Goal: Task Accomplishment & Management: Manage account settings

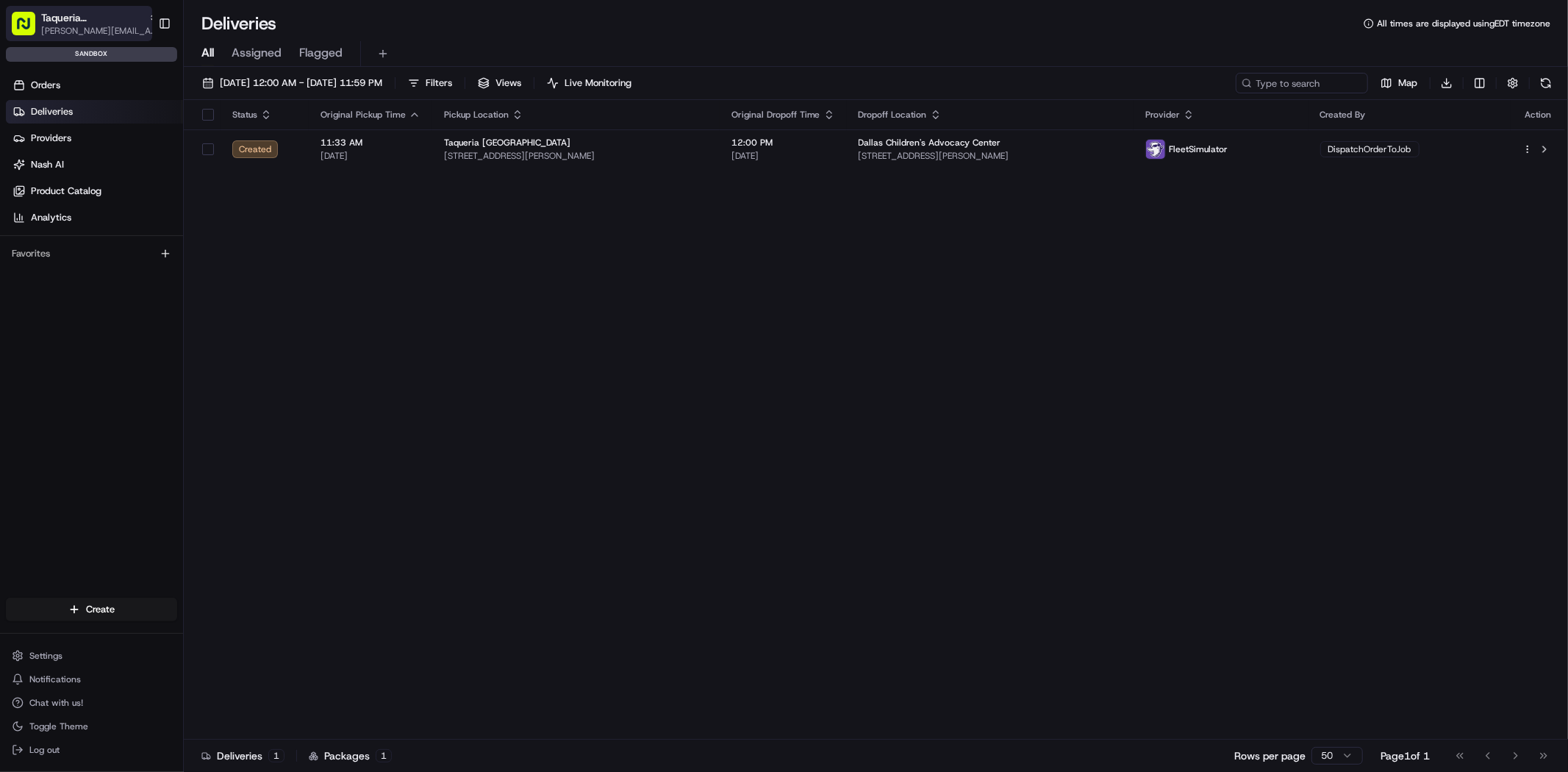
click at [106, 36] on span "[PERSON_NAME][EMAIL_ADDRESS][DOMAIN_NAME]" at bounding box center [100, 31] width 118 height 12
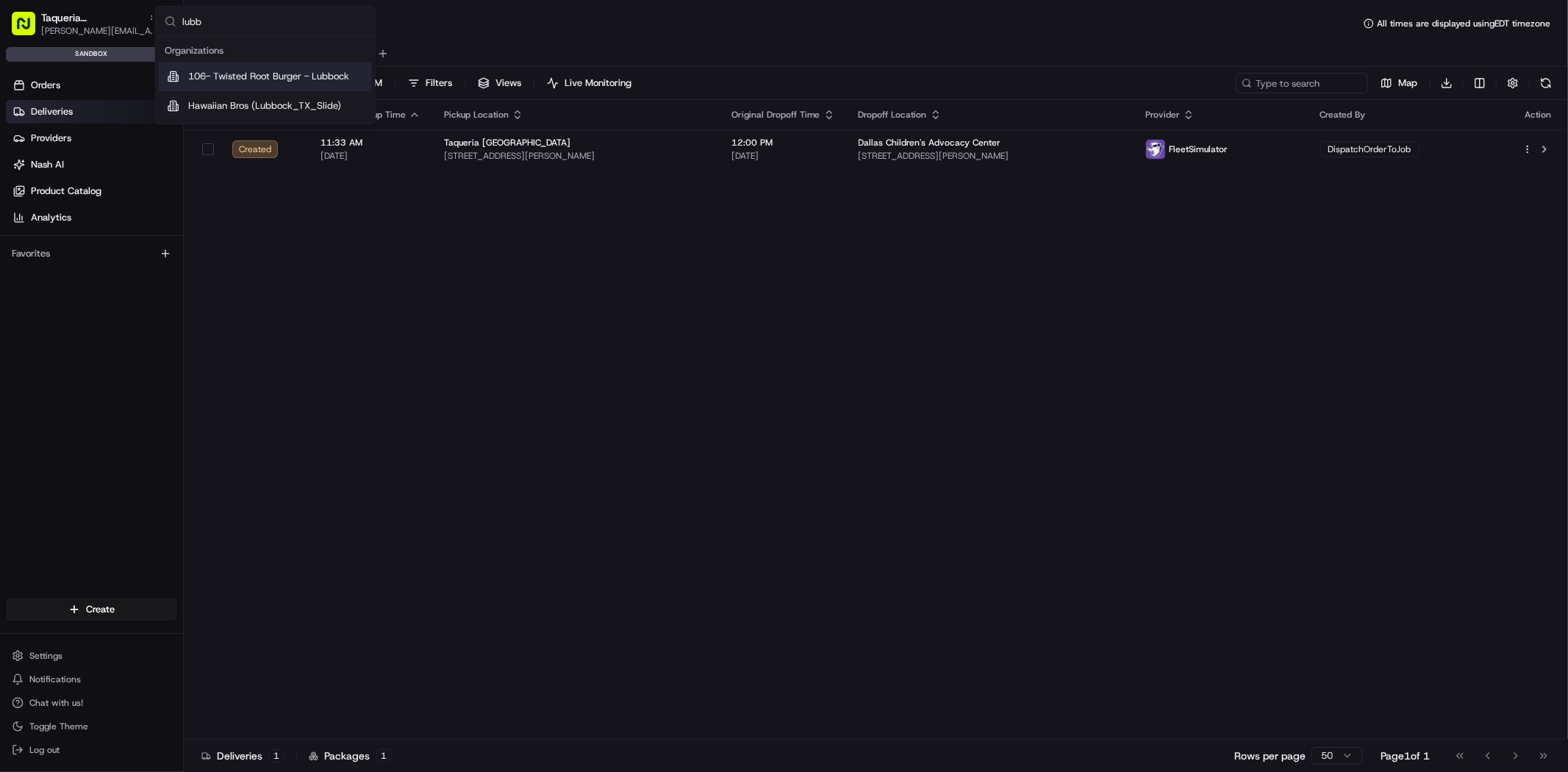
type input "lubb"
click at [212, 79] on span "106- Twisted Root Burger - Lubbock" at bounding box center [268, 75] width 161 height 13
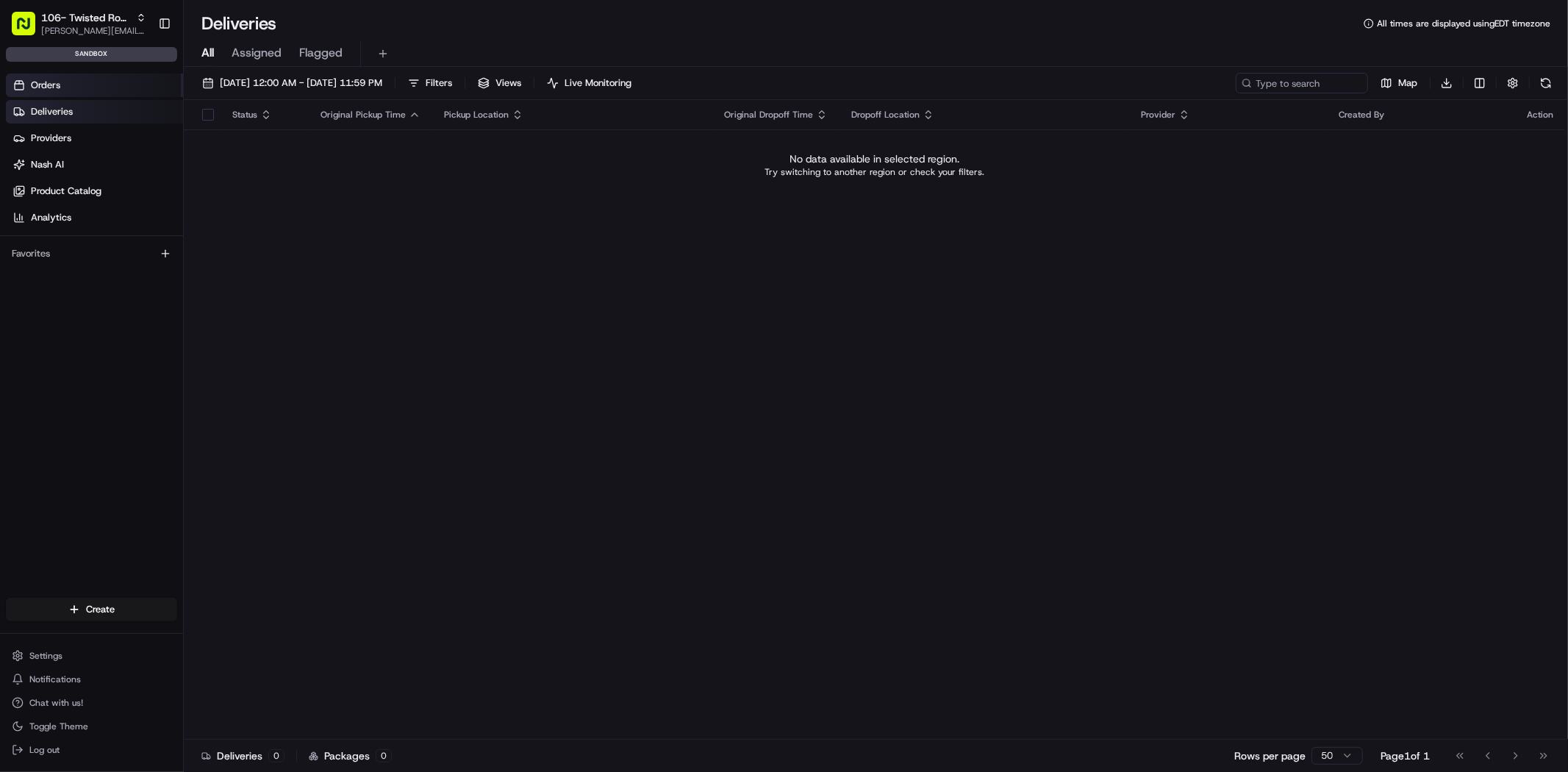
click at [146, 84] on link "Orders" at bounding box center [94, 85] width 178 height 23
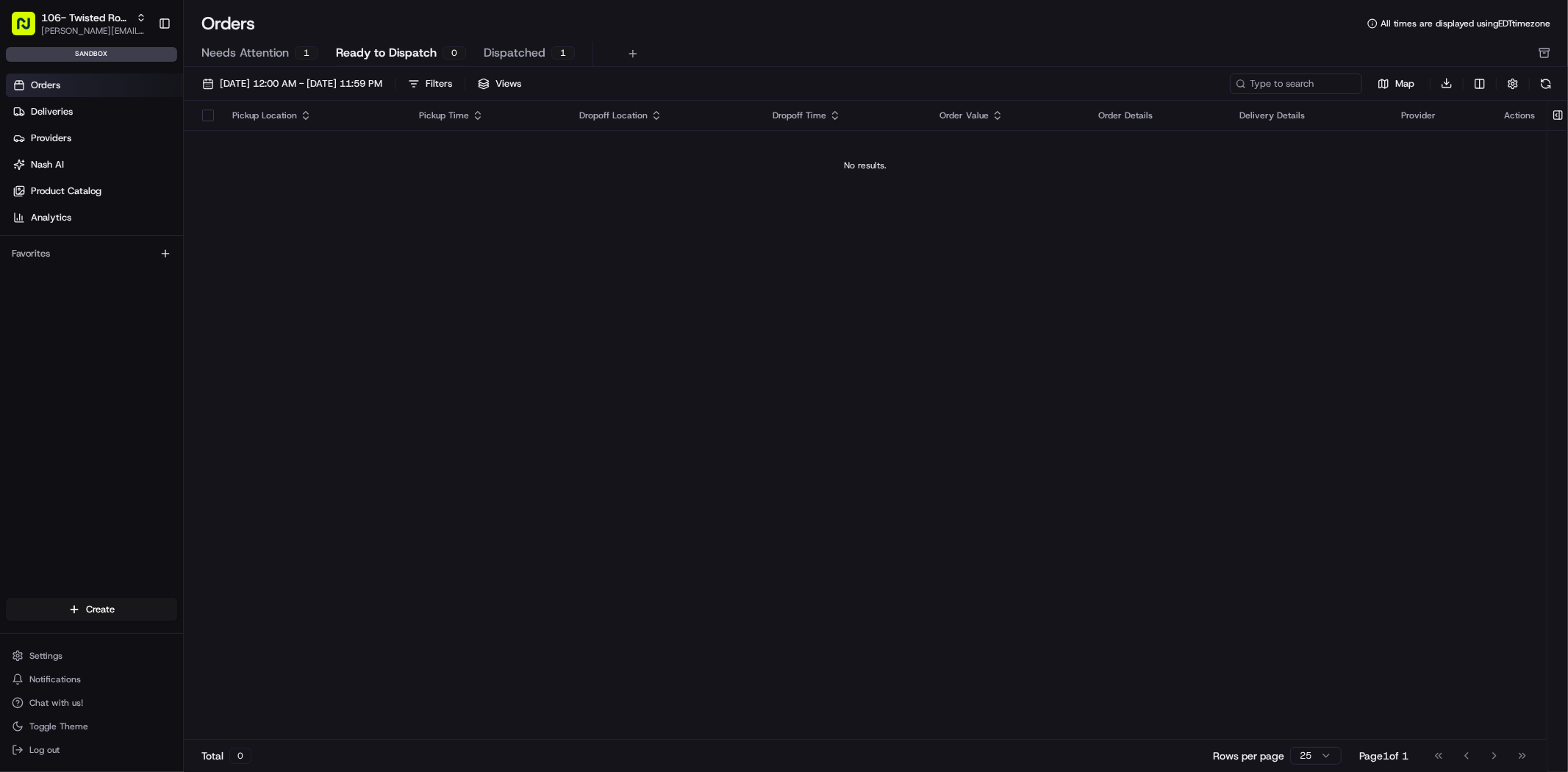
click at [261, 52] on span "Needs Attention" at bounding box center [245, 52] width 87 height 18
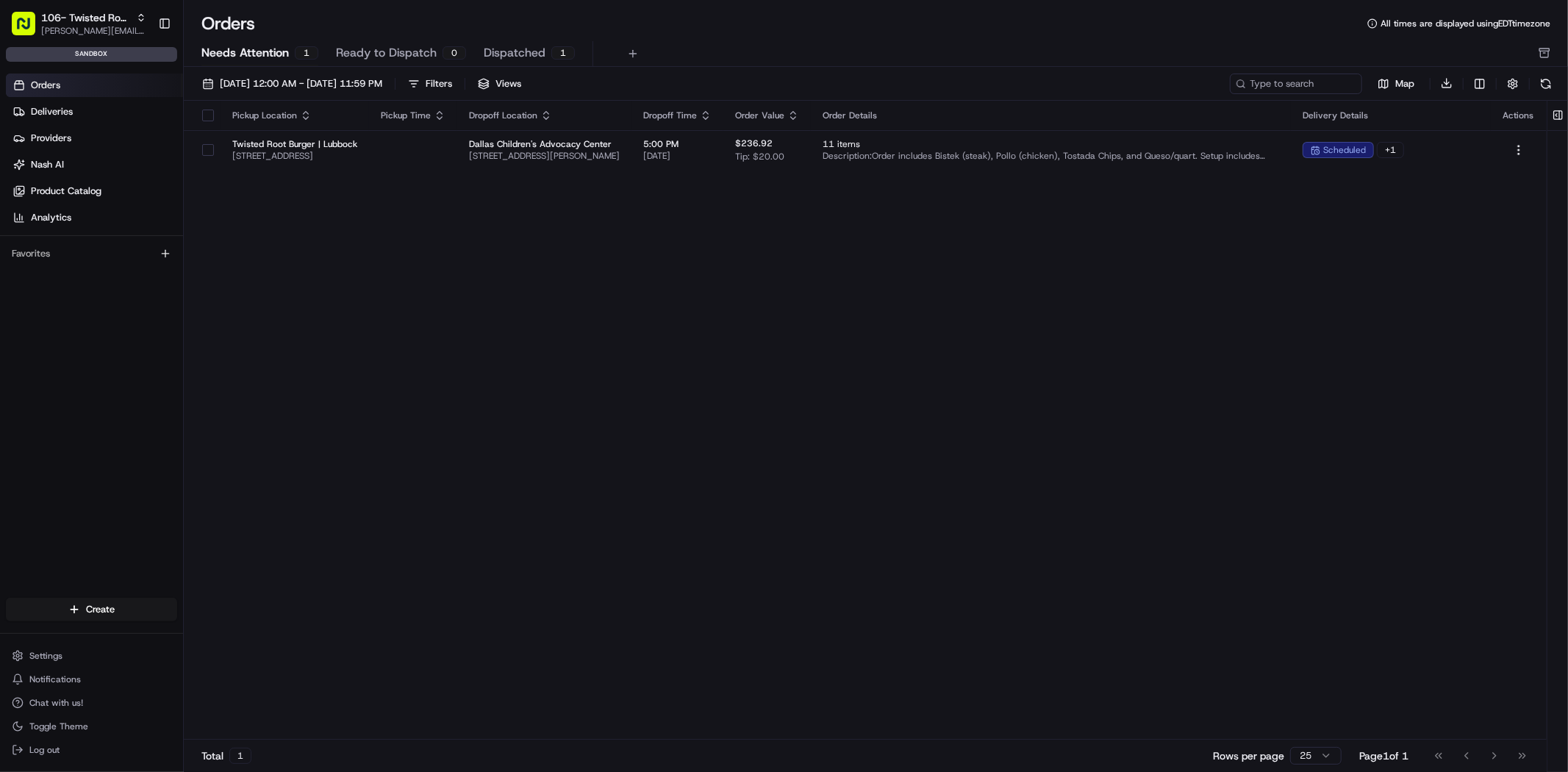
click at [522, 59] on span "Dispatched" at bounding box center [515, 52] width 62 height 18
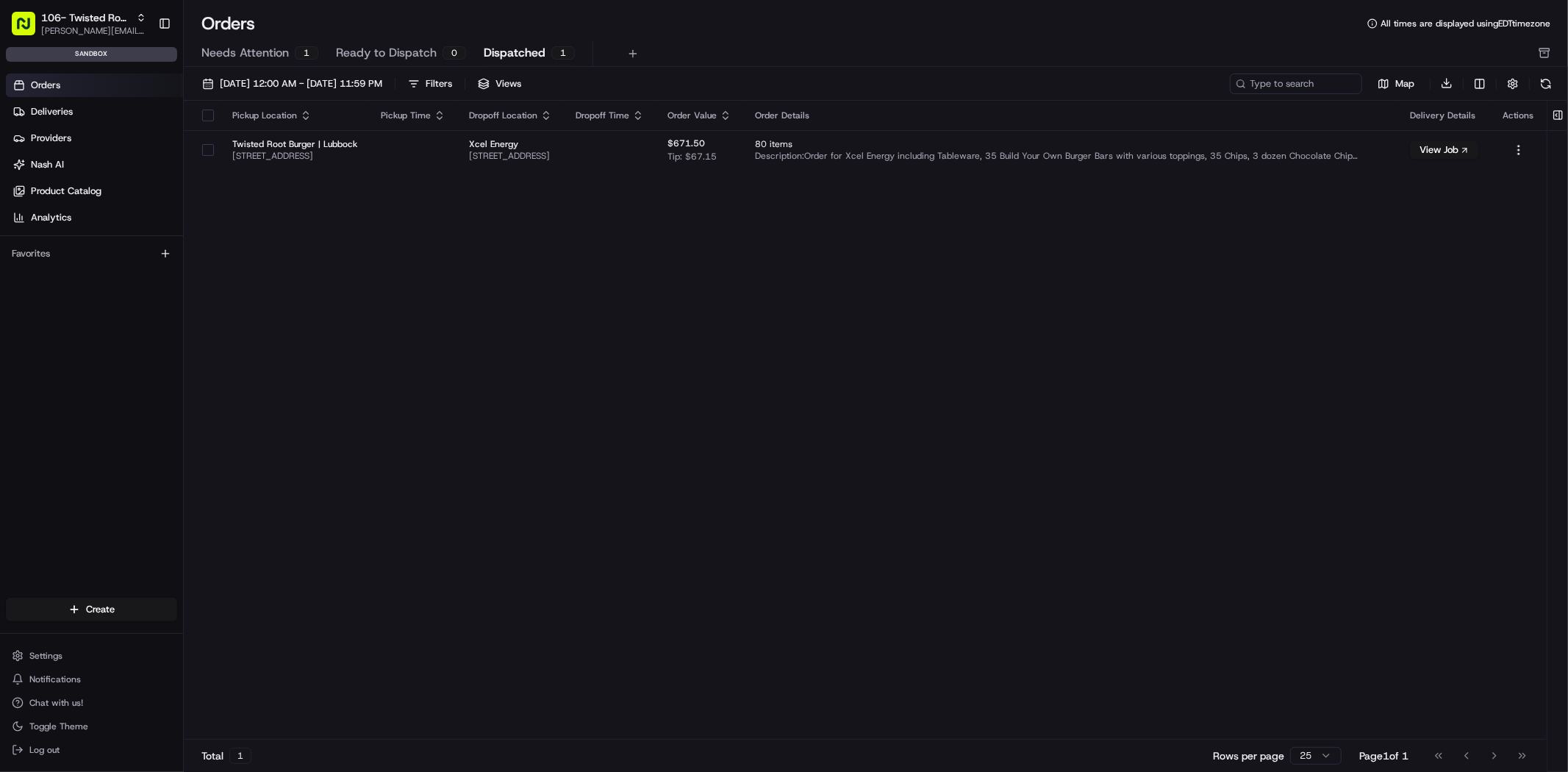
click at [513, 56] on span "Dispatched" at bounding box center [515, 52] width 62 height 18
click at [112, 153] on link "Nash AI" at bounding box center [94, 164] width 178 height 23
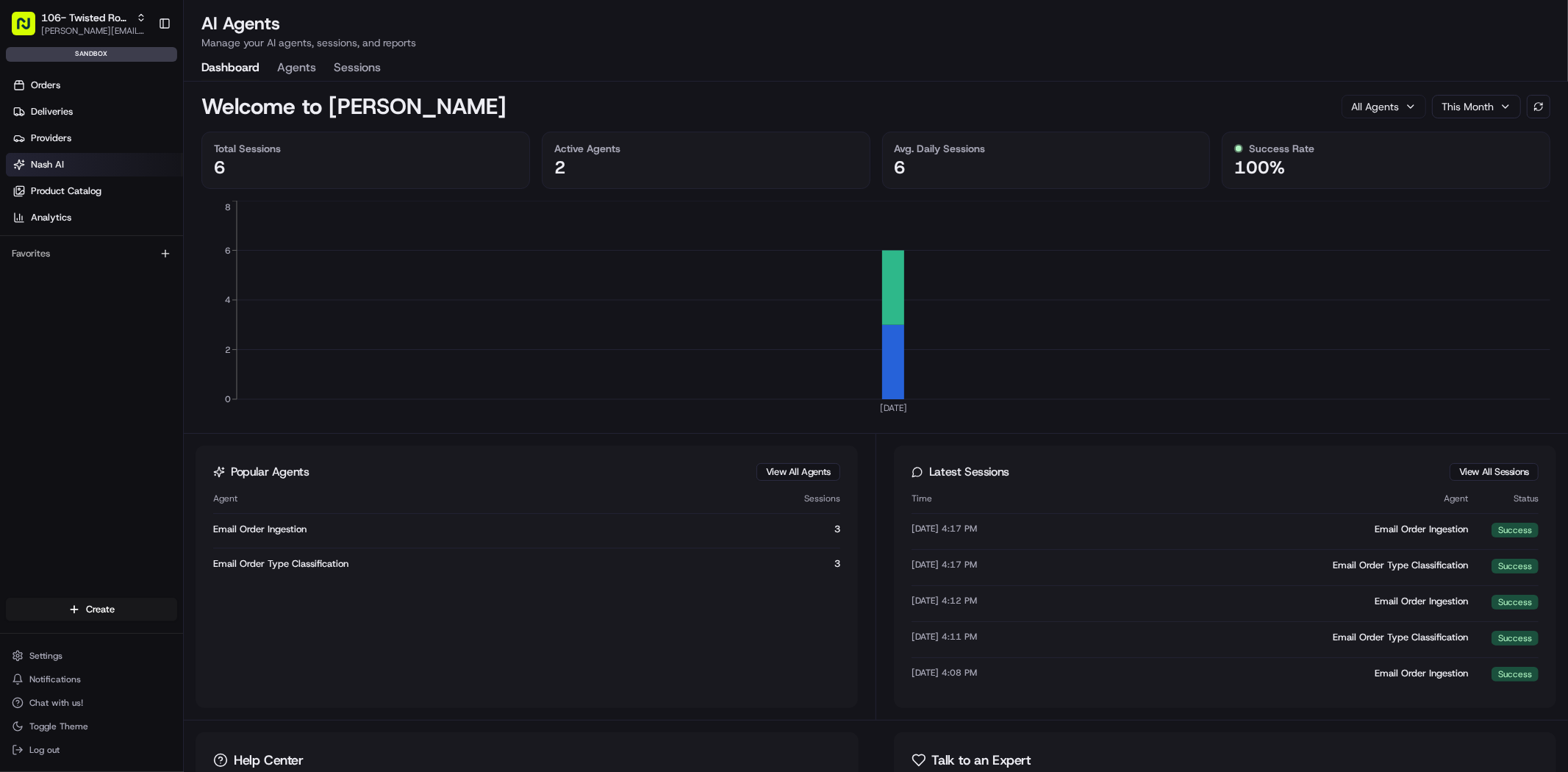
click at [299, 66] on button "Agents" at bounding box center [296, 68] width 39 height 25
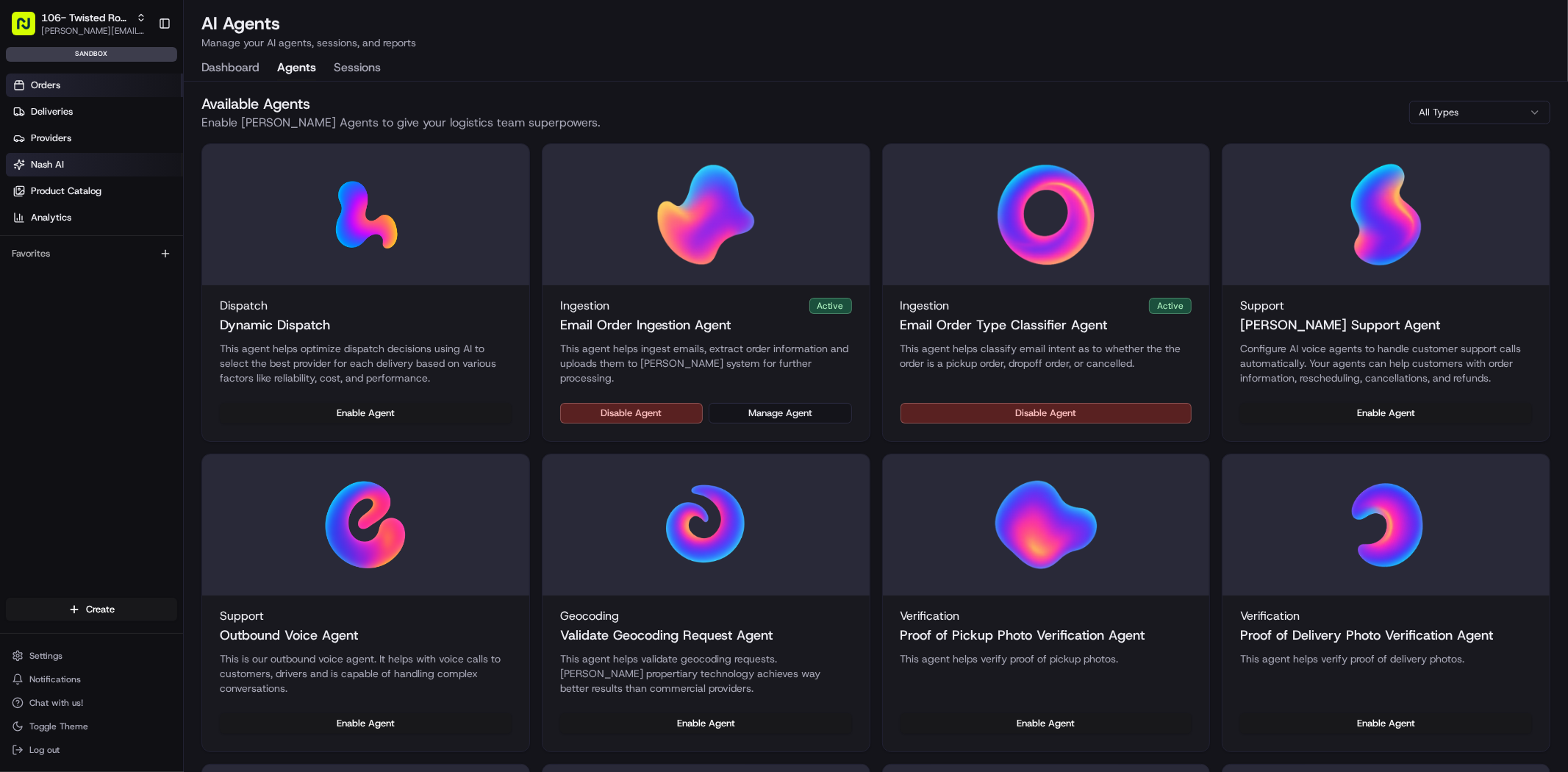
click at [98, 77] on link "Orders" at bounding box center [94, 85] width 178 height 23
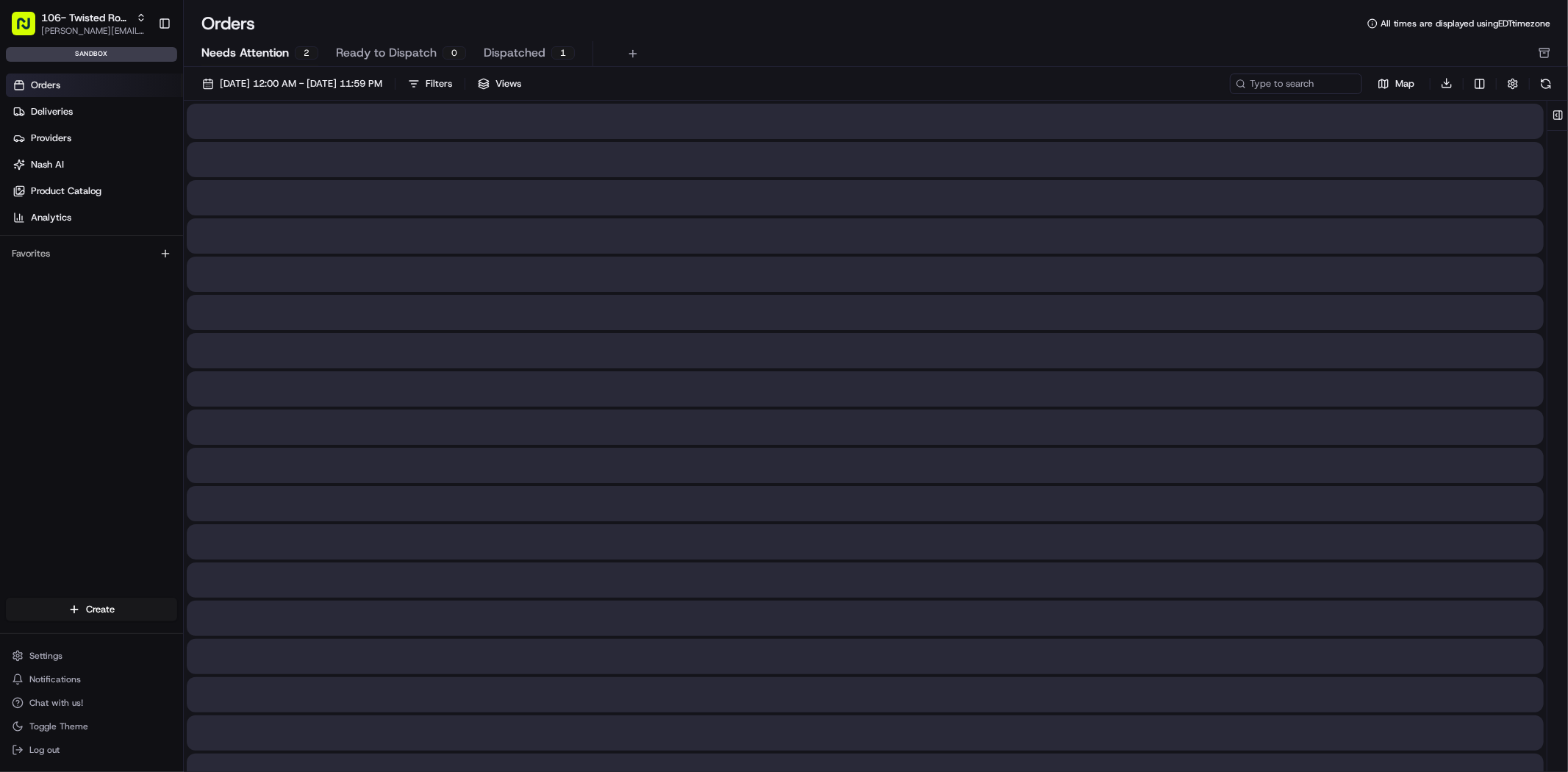
click at [269, 54] on span "Needs Attention" at bounding box center [245, 52] width 87 height 18
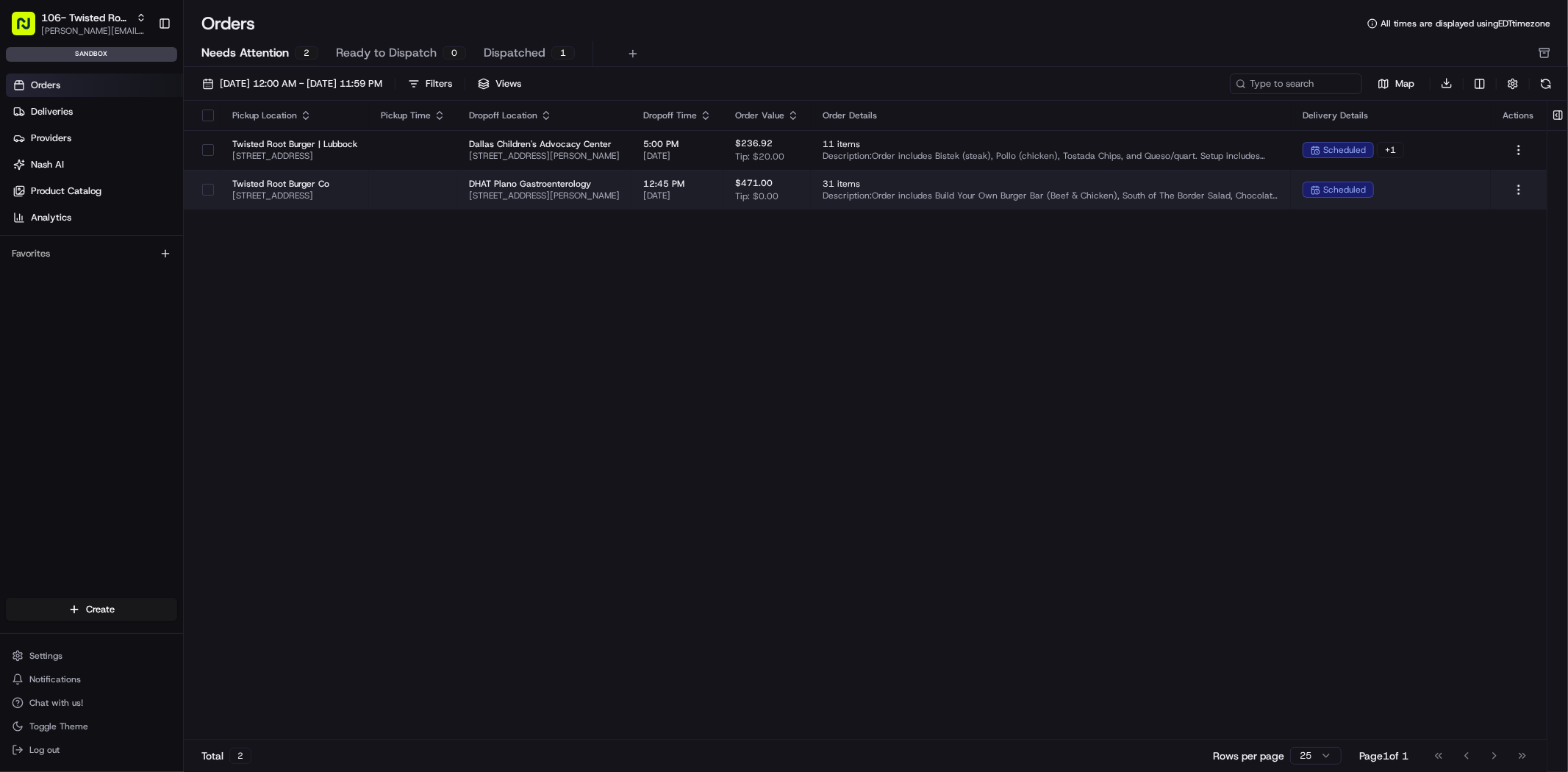
click at [457, 208] on td at bounding box center [413, 190] width 88 height 39
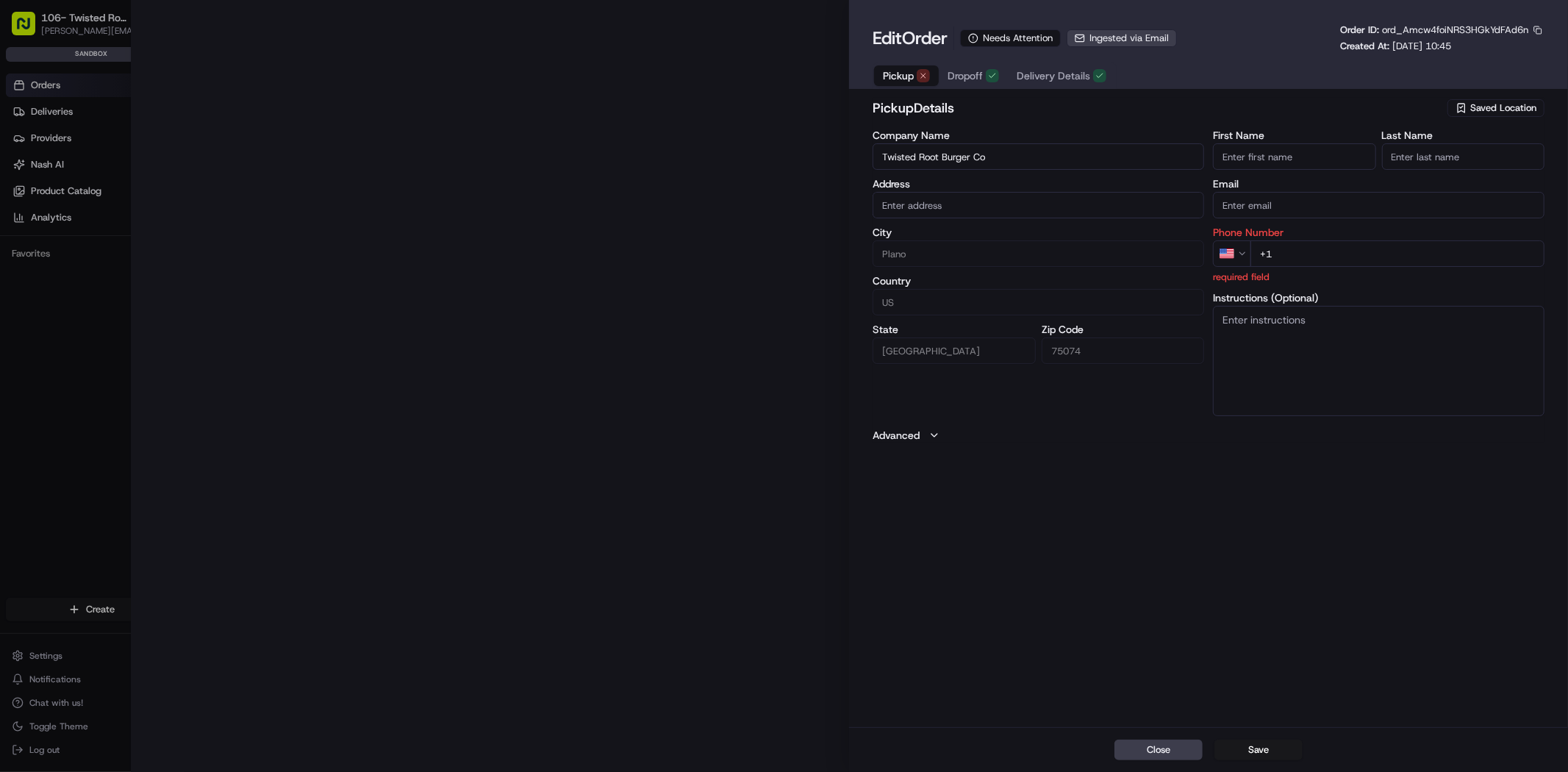
type input "#114 - Twisted Root Burger Co - 1212 14th St Plano, TX 75074"
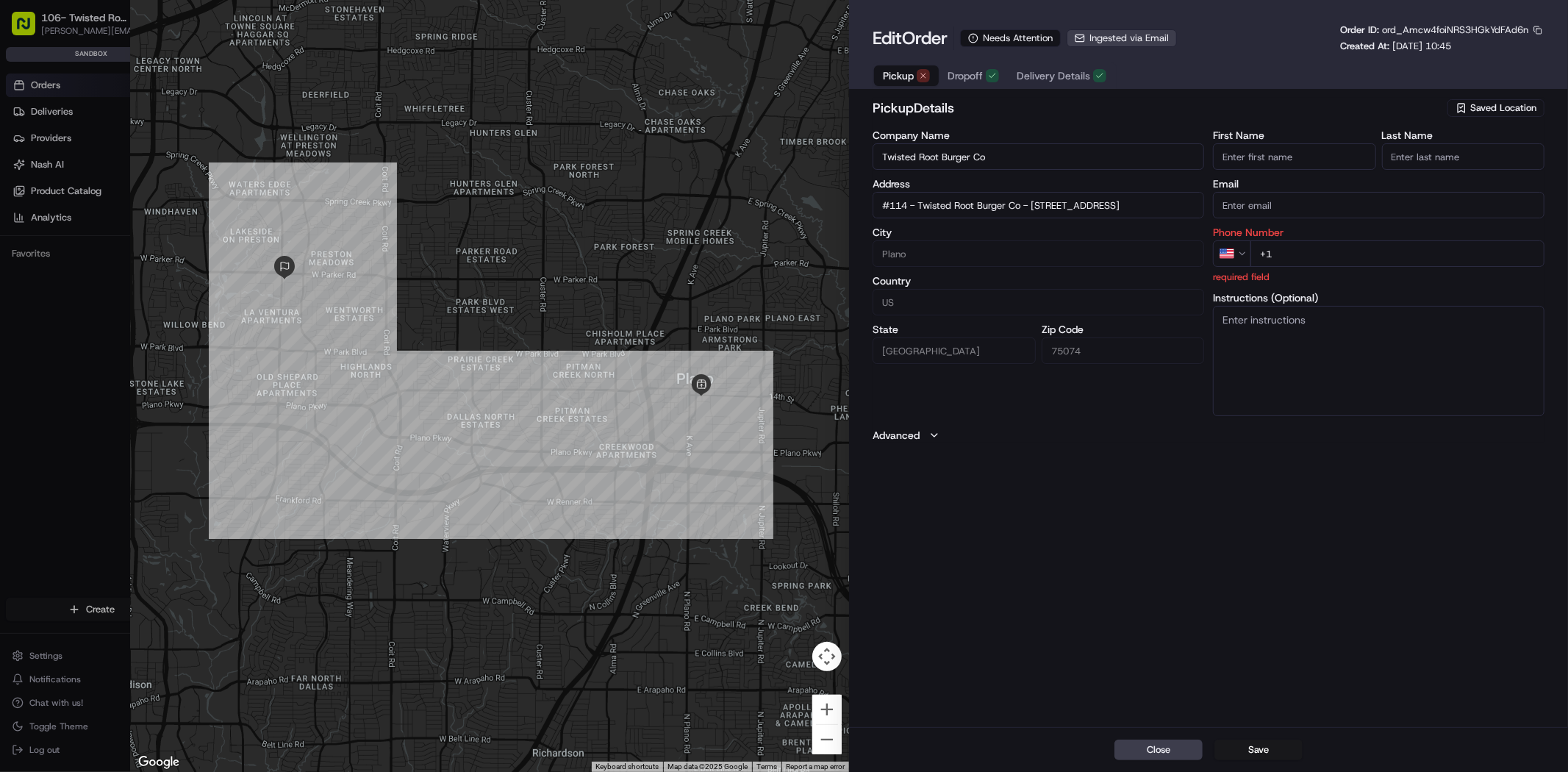
click at [1341, 260] on input "+1" at bounding box center [1397, 253] width 294 height 27
type input "+1 571 216 8223"
click at [974, 39] on line at bounding box center [974, 38] width 0 height 2
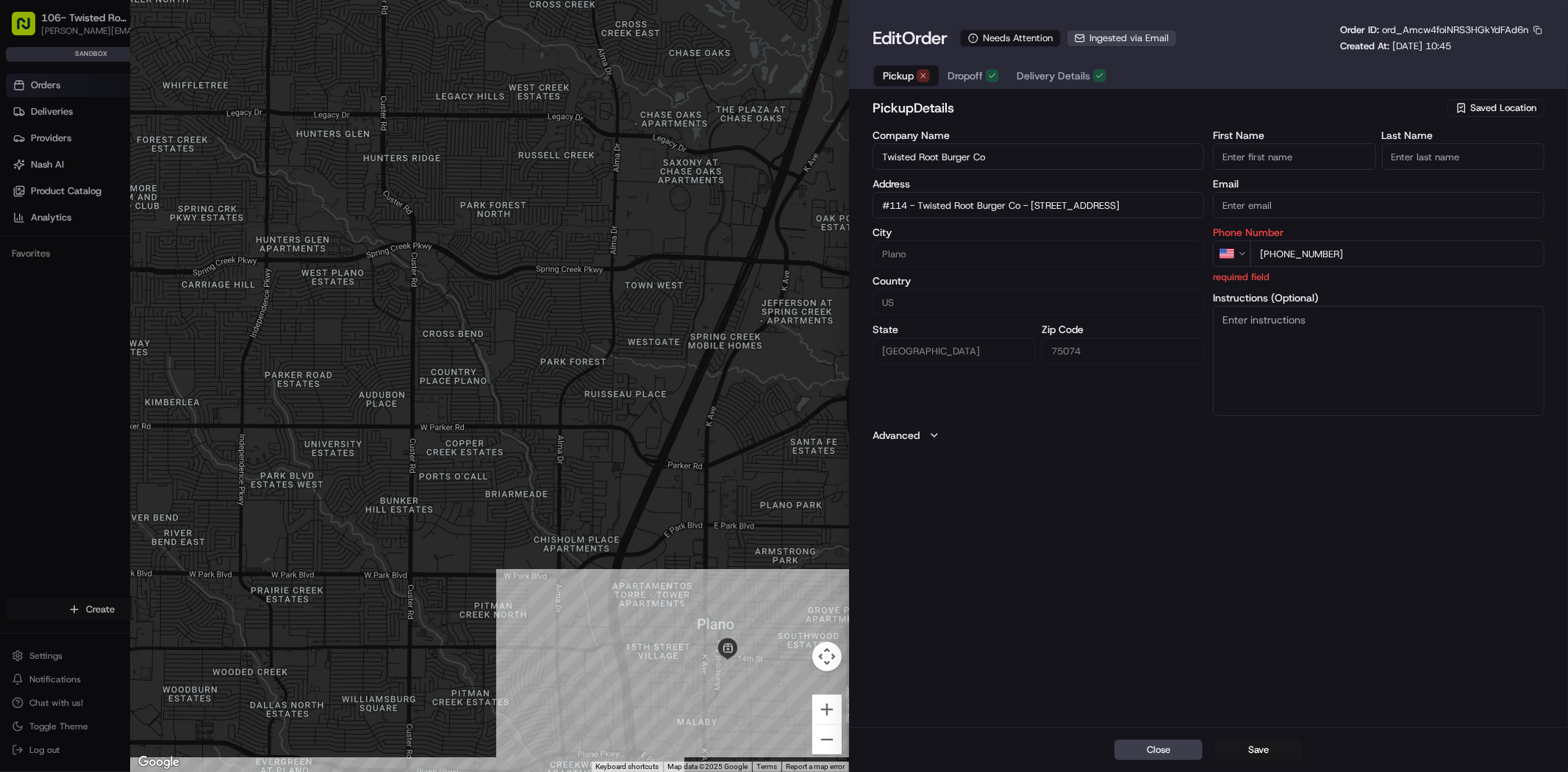
type input "+1"
click at [63, 79] on div at bounding box center [784, 386] width 1568 height 772
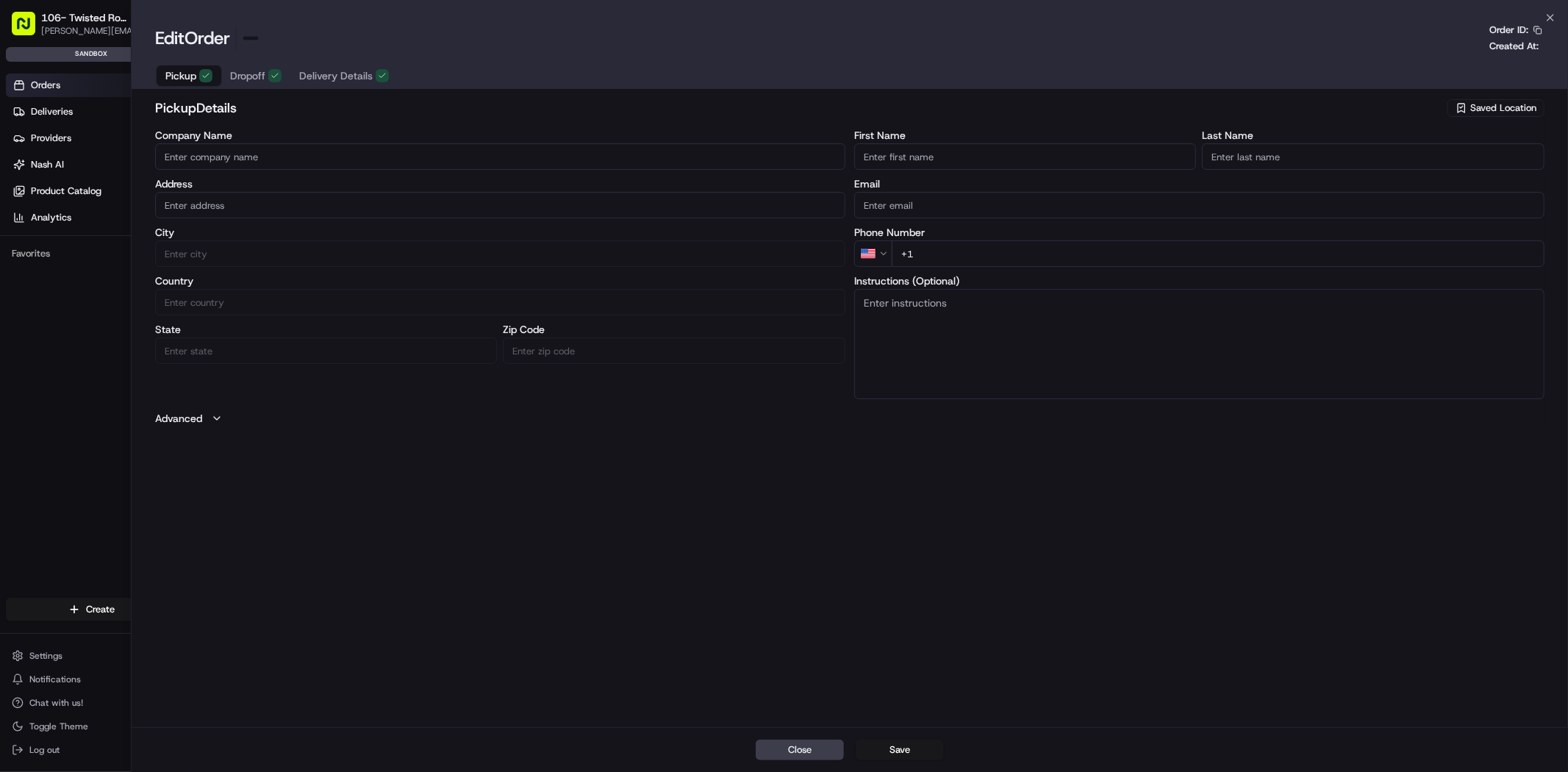
click at [63, 79] on html "106- Twisted Root Burger - Lubbock mariam@usenash.com Toggle Sidebar sandbox Or…" at bounding box center [784, 386] width 1568 height 772
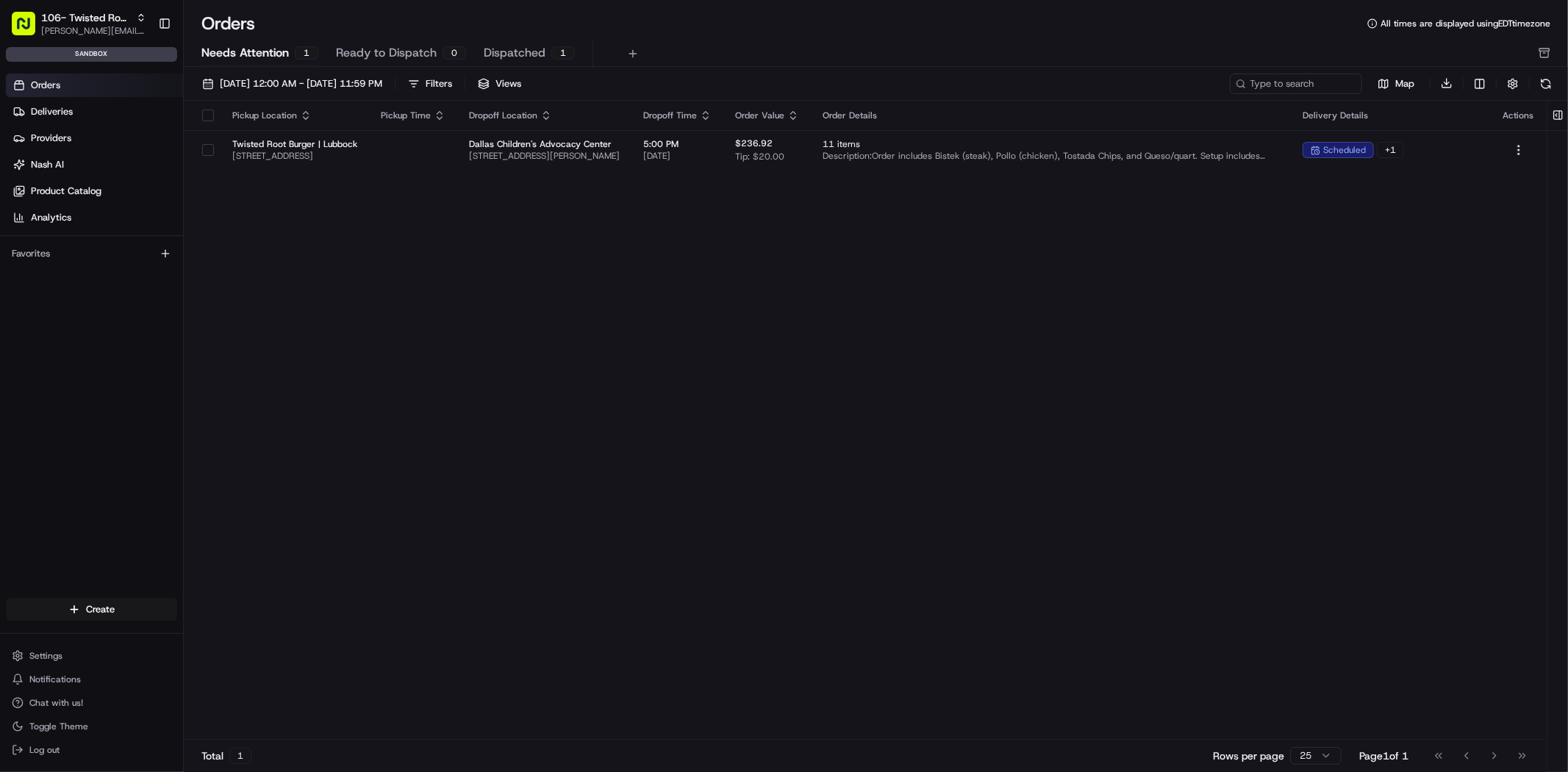
click at [63, 79] on link "Orders" at bounding box center [94, 85] width 178 height 23
click at [63, 80] on link "Orders" at bounding box center [94, 85] width 178 height 23
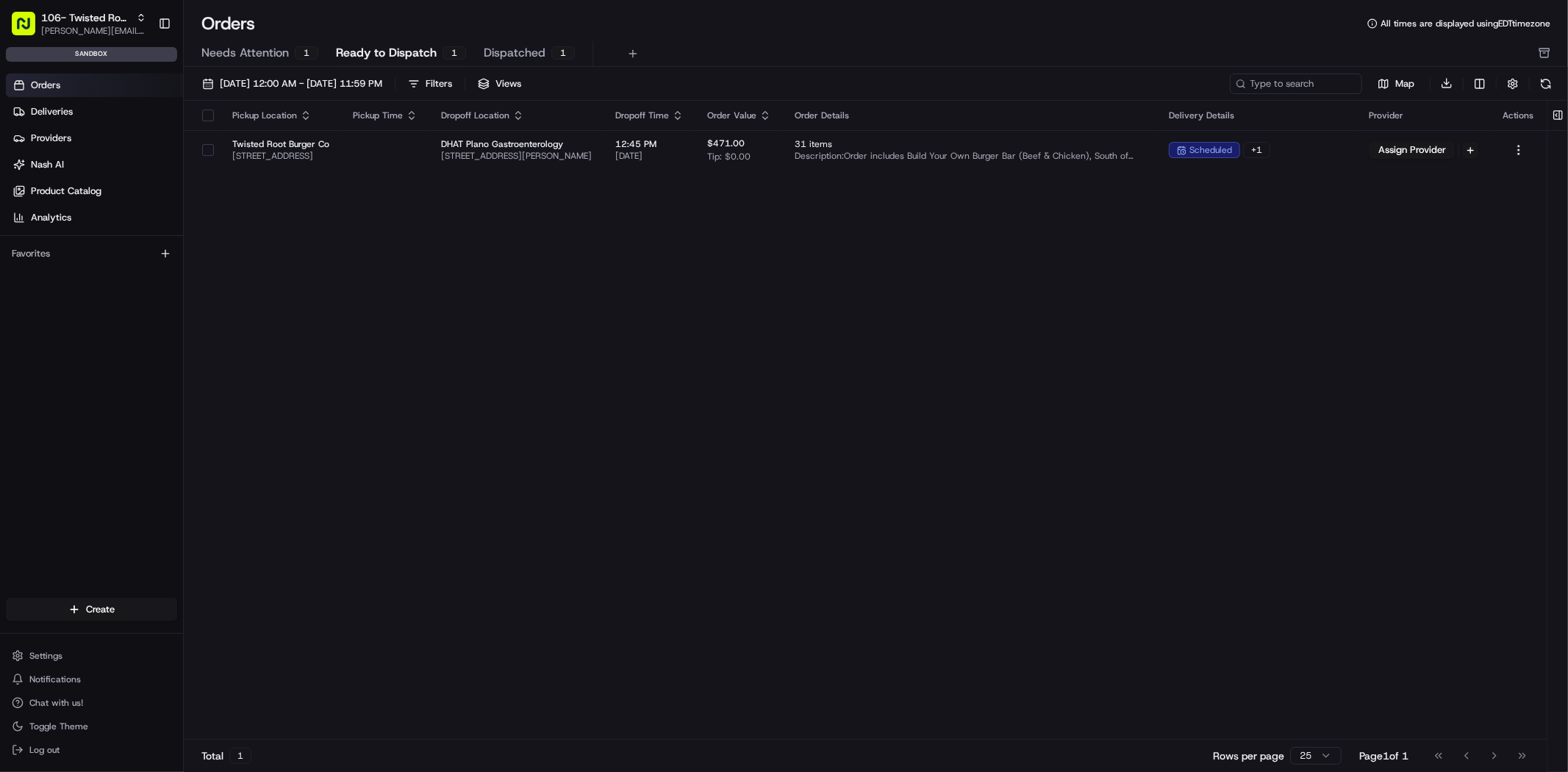
click at [397, 59] on span "Ready to Dispatch" at bounding box center [386, 52] width 100 height 18
click at [401, 57] on span "Ready to Dispatch" at bounding box center [386, 52] width 100 height 18
click at [408, 44] on span "Ready to Dispatch" at bounding box center [386, 52] width 100 height 18
drag, startPoint x: 401, startPoint y: 51, endPoint x: 491, endPoint y: 51, distance: 90.0
click at [403, 50] on span "Ready to Dispatch" at bounding box center [386, 52] width 100 height 18
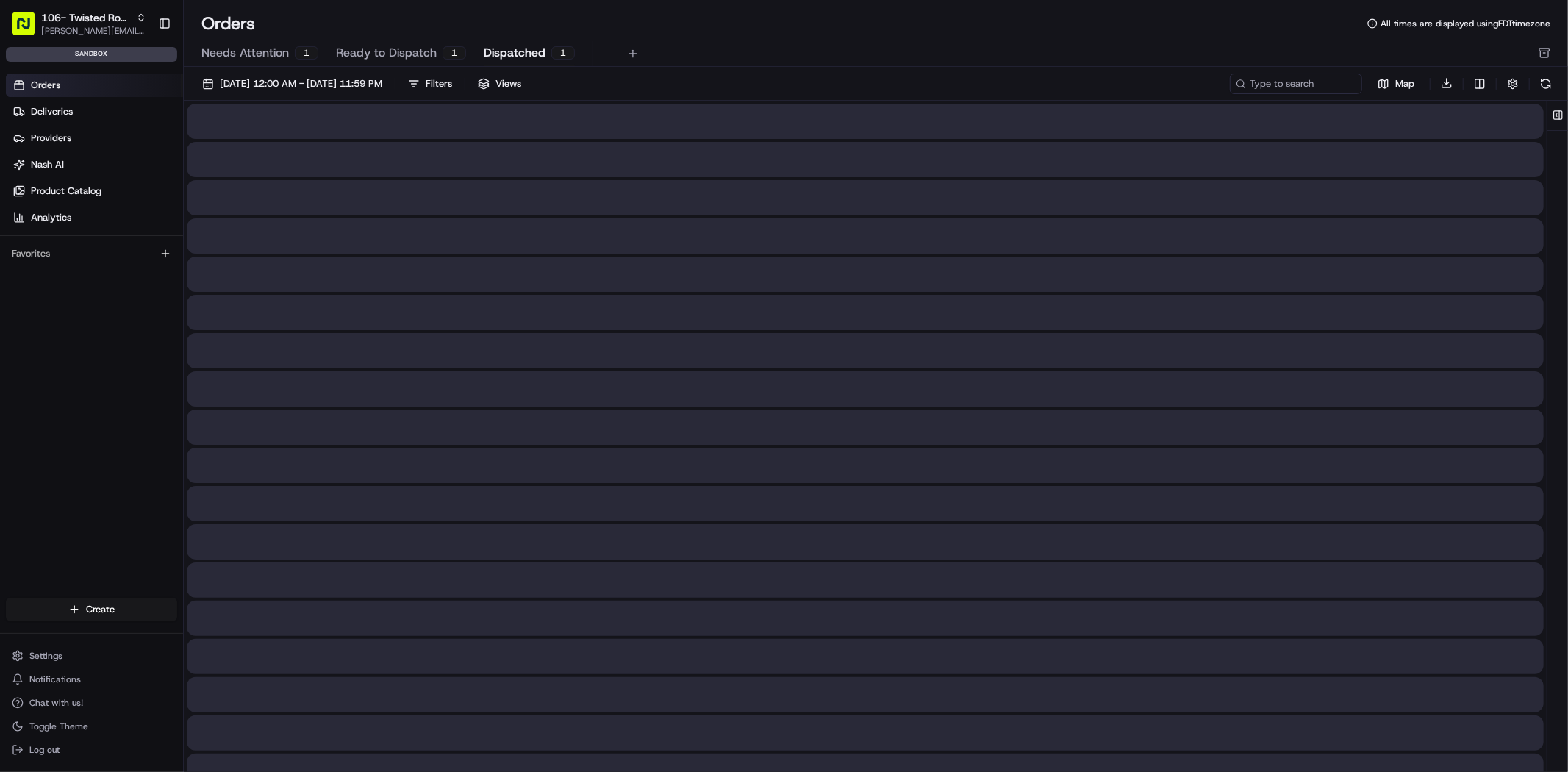
click at [493, 51] on span "Dispatched" at bounding box center [515, 52] width 62 height 18
click at [411, 59] on span "Ready to Dispatch" at bounding box center [386, 52] width 100 height 18
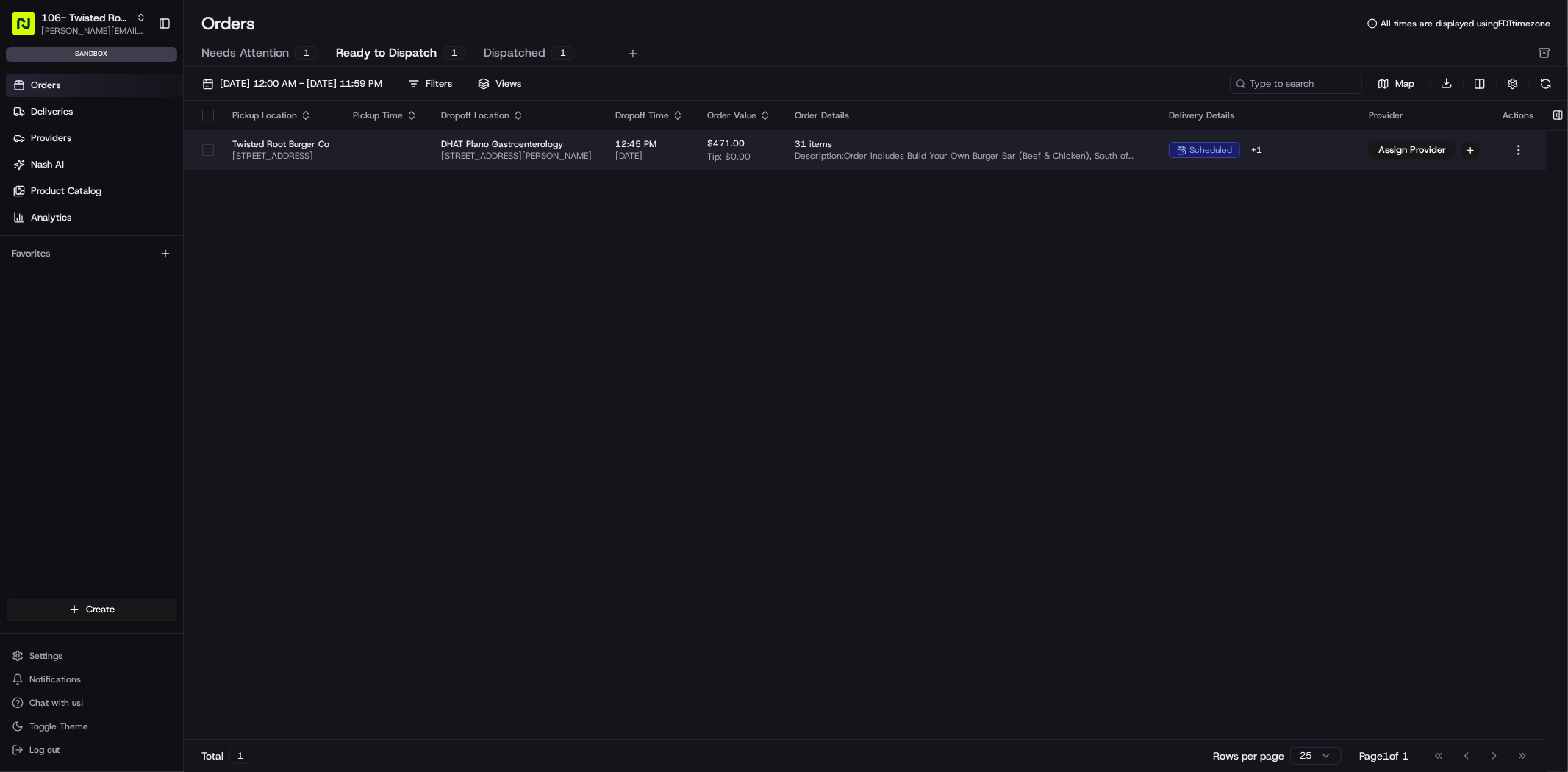
click at [394, 148] on td at bounding box center [385, 150] width 88 height 39
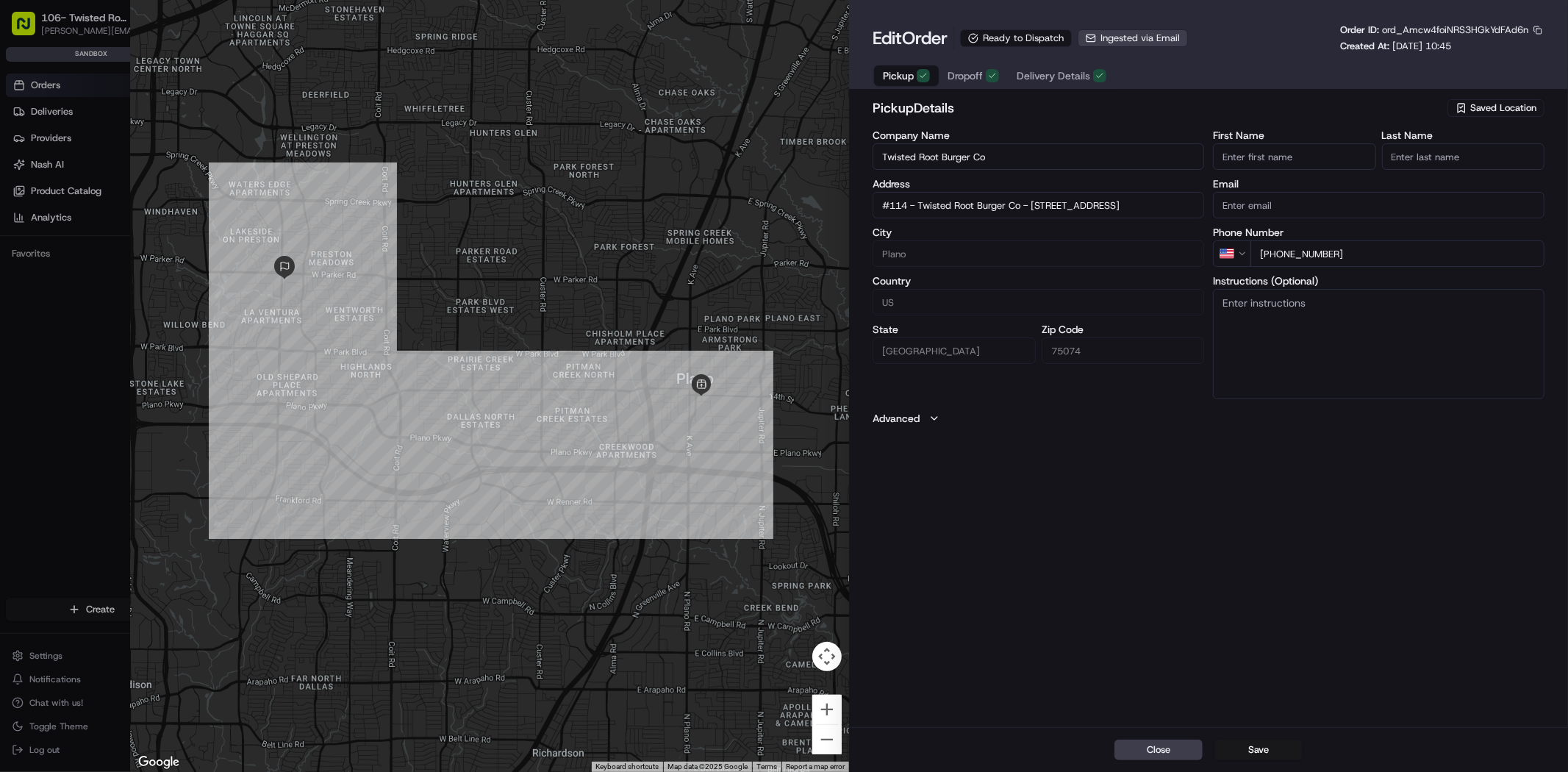
click at [1100, 81] on div "button" at bounding box center [1099, 75] width 13 height 13
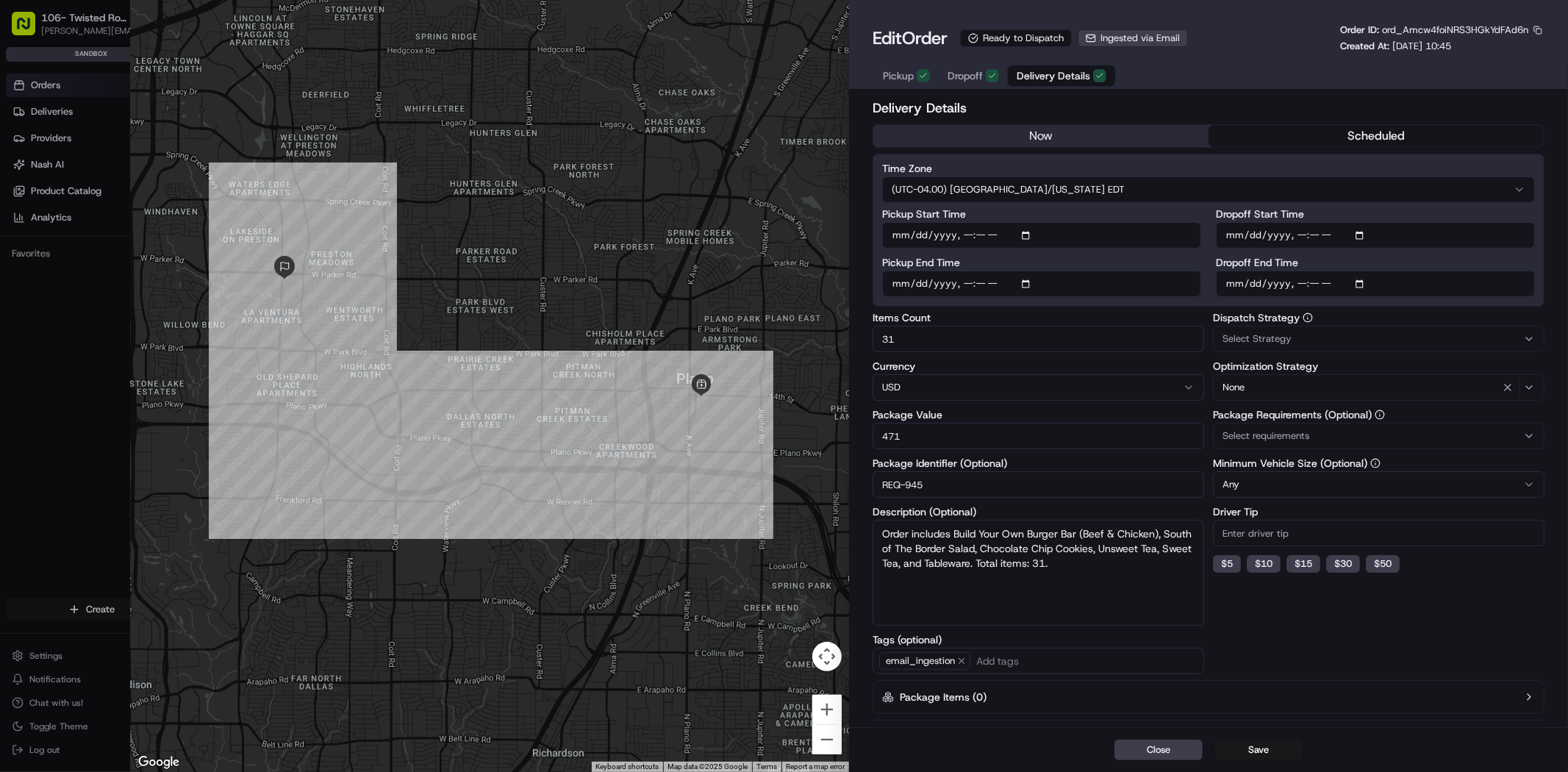
type input "1"
click at [113, 210] on div at bounding box center [784, 386] width 1568 height 772
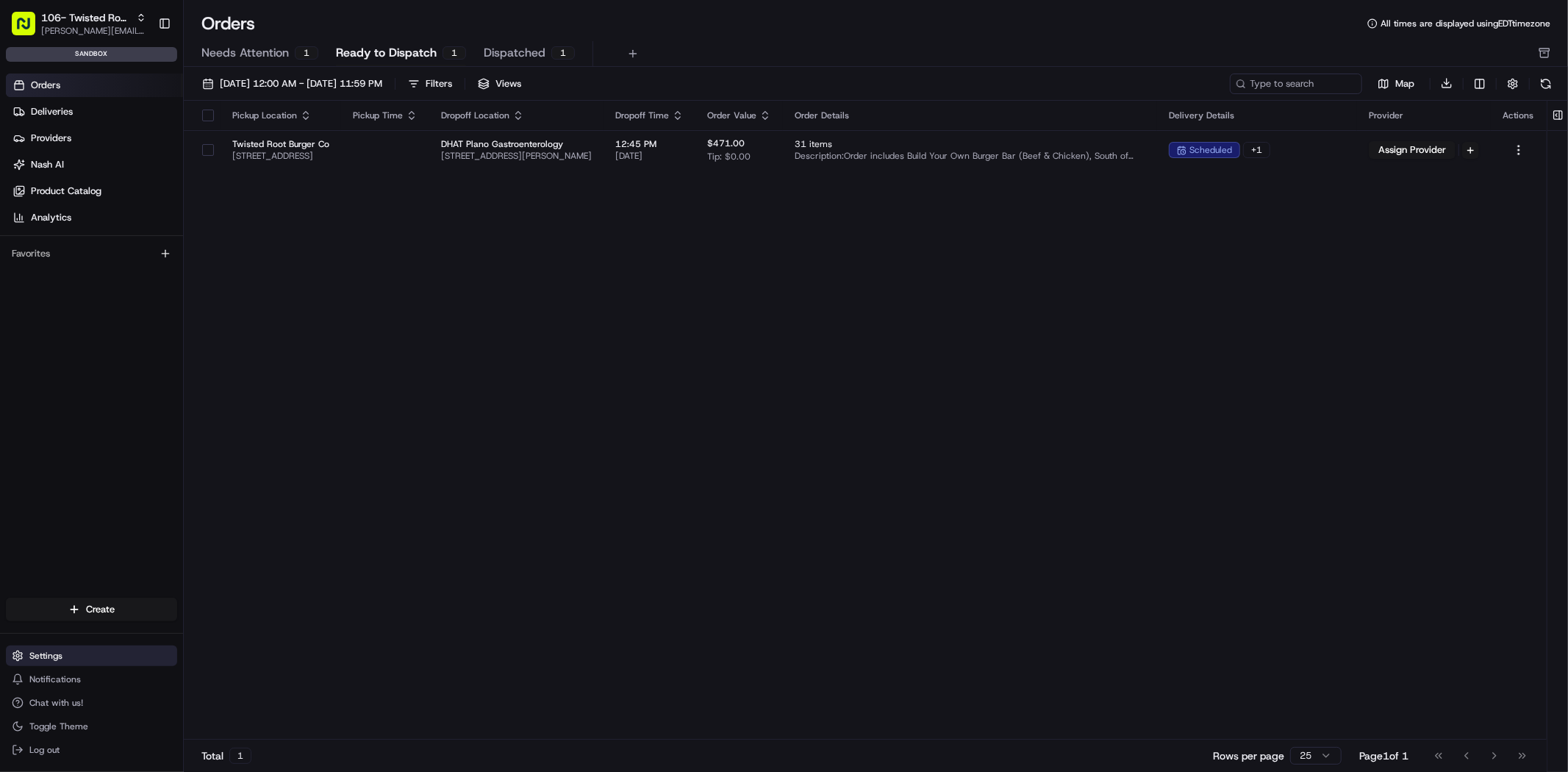
click at [79, 658] on button "Settings" at bounding box center [92, 655] width 172 height 21
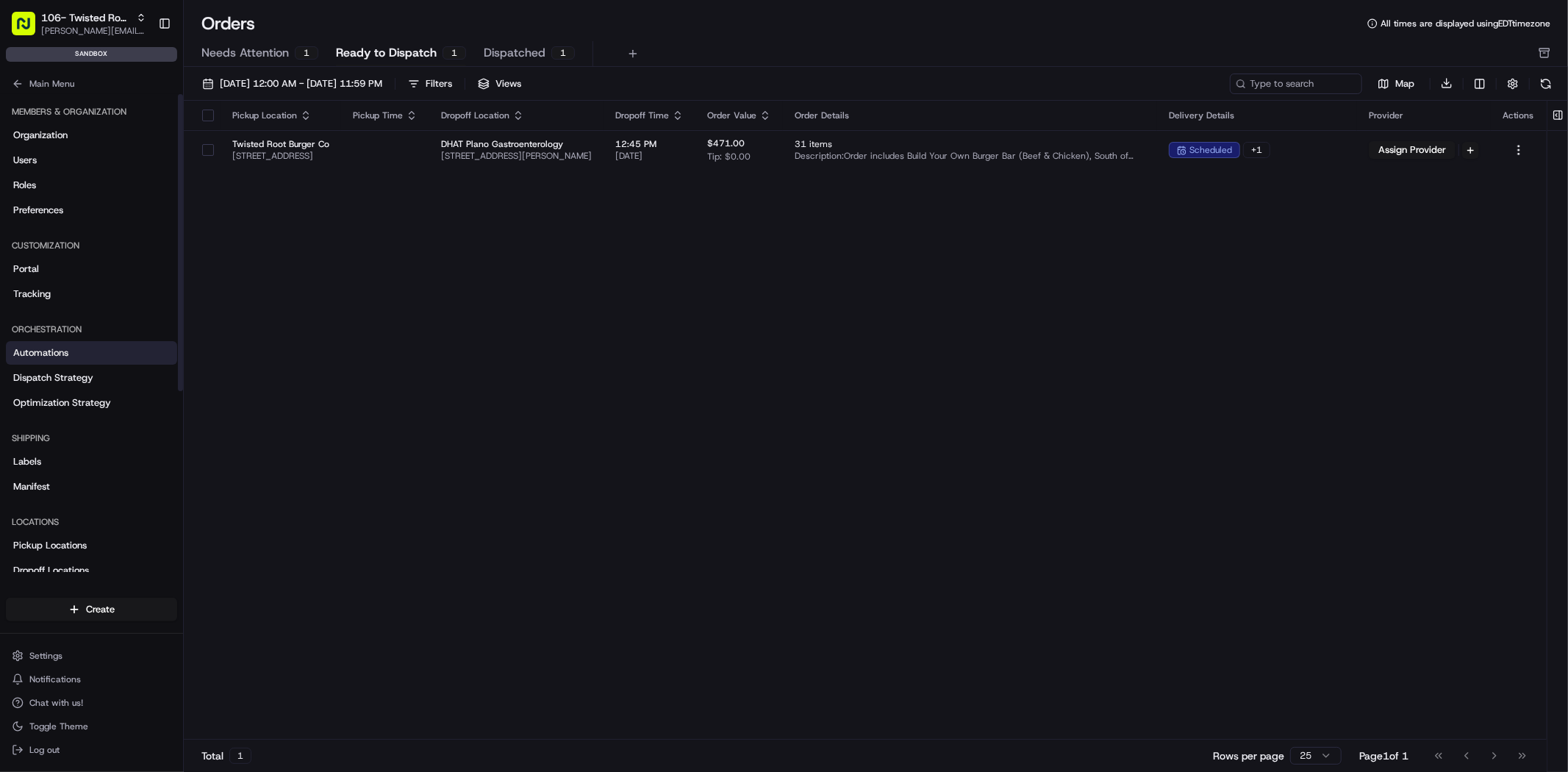
click at [51, 347] on span "Automations" at bounding box center [40, 353] width 55 height 13
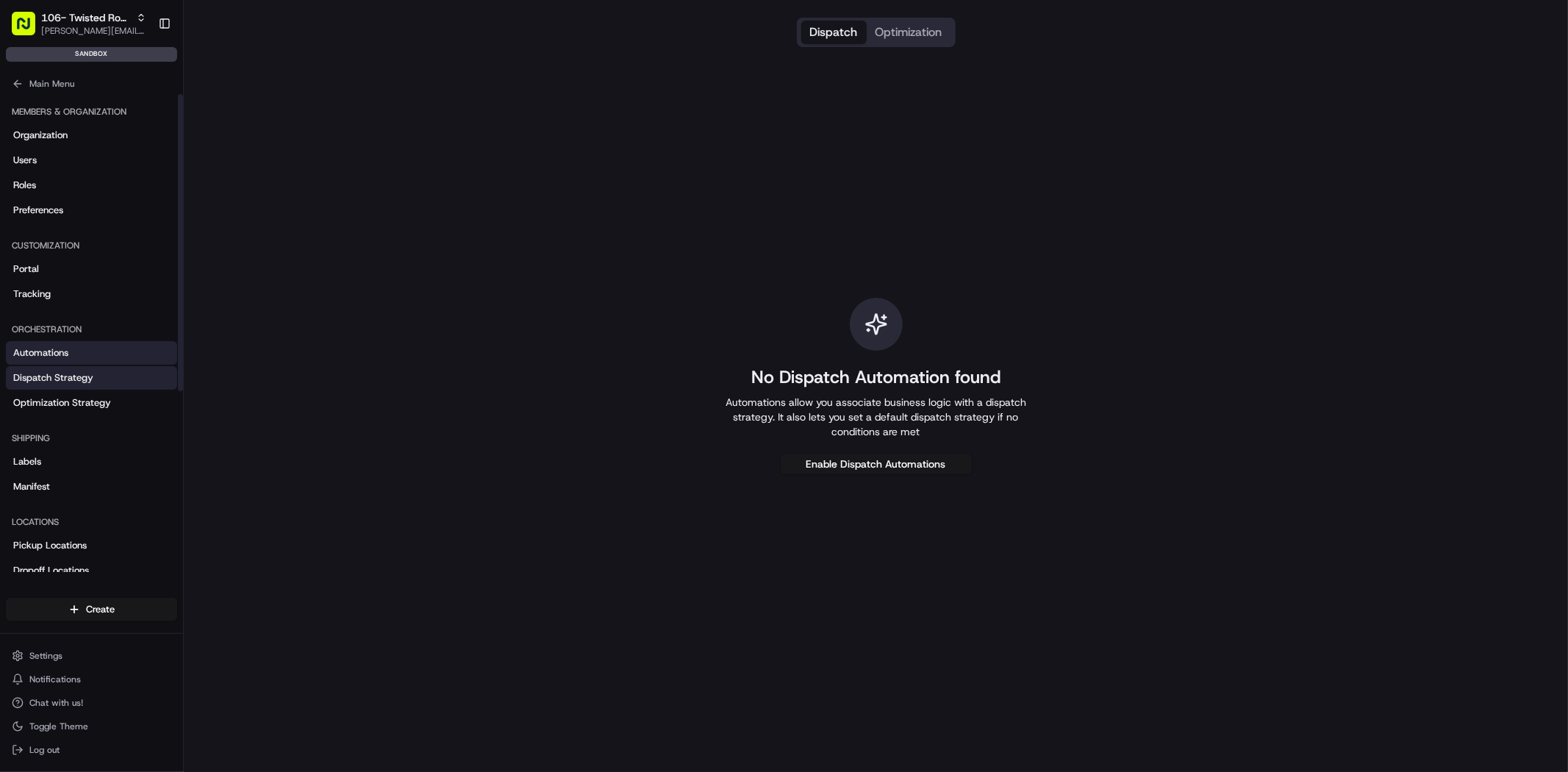
click at [64, 372] on span "Dispatch Strategy" at bounding box center [52, 377] width 80 height 13
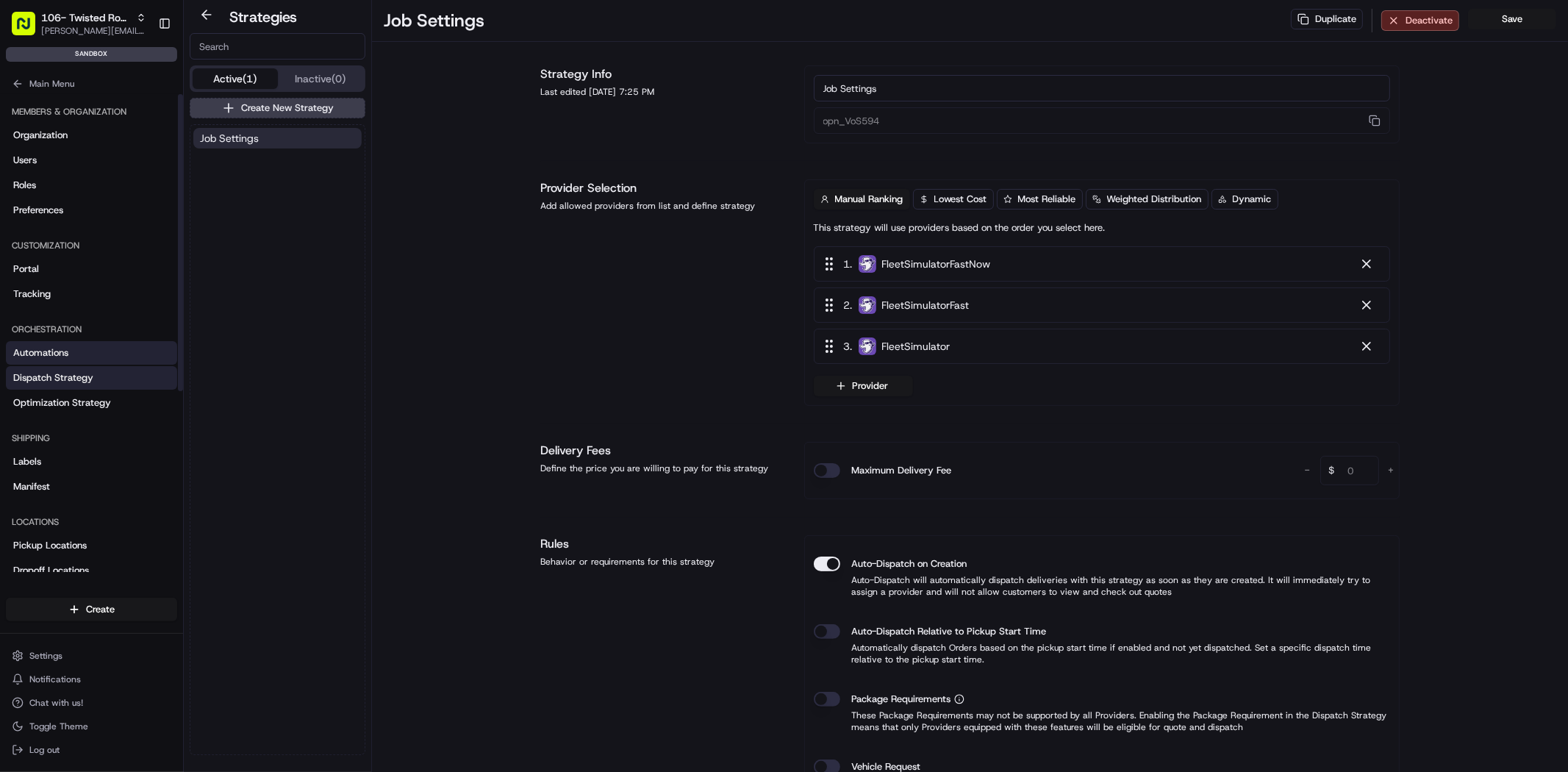
click at [55, 349] on span "Automations" at bounding box center [40, 353] width 55 height 13
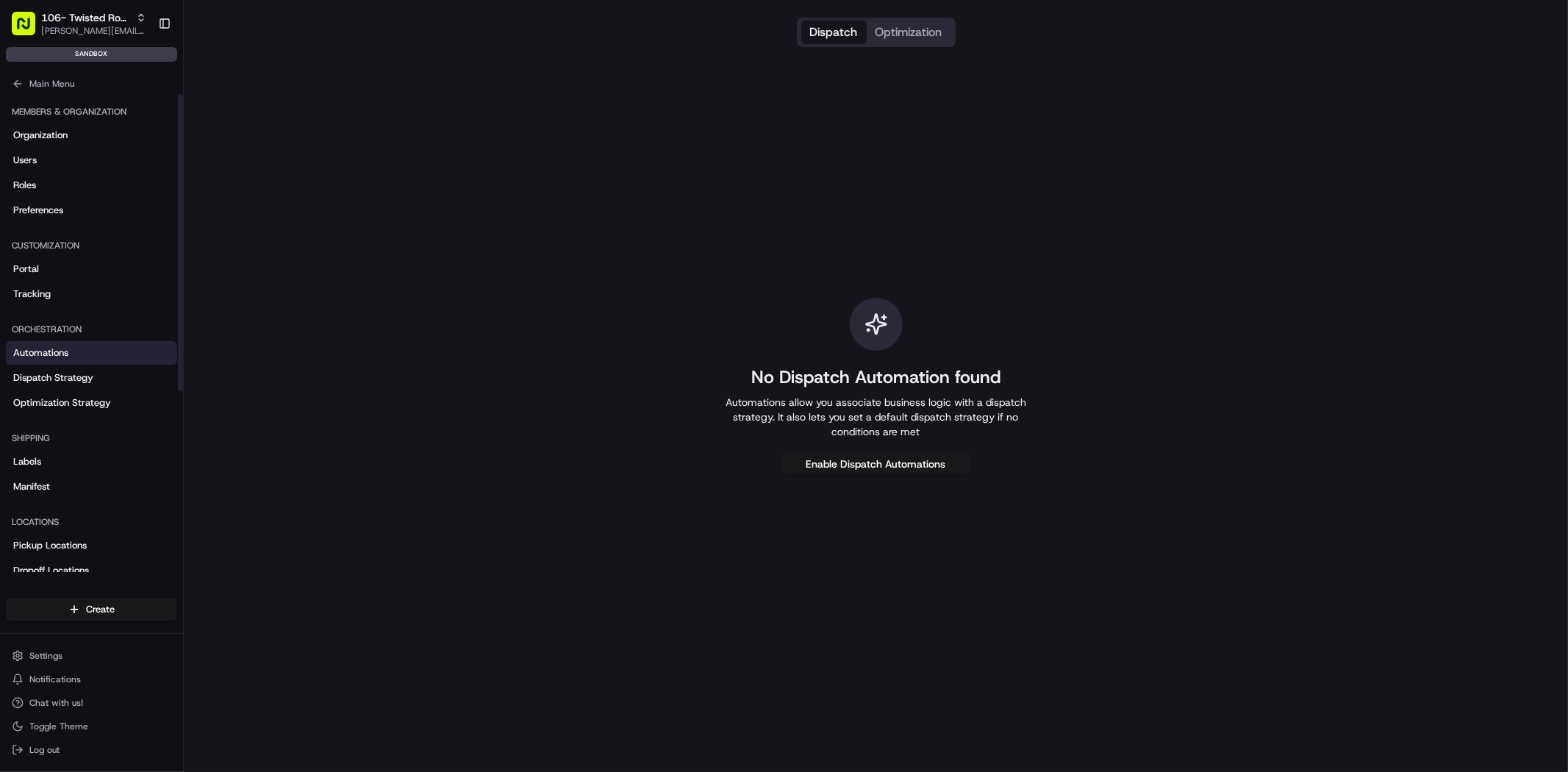
drag, startPoint x: 35, startPoint y: 351, endPoint x: 45, endPoint y: 352, distance: 10.0
click at [866, 455] on button "Enable Dispatch Automations" at bounding box center [876, 464] width 191 height 21
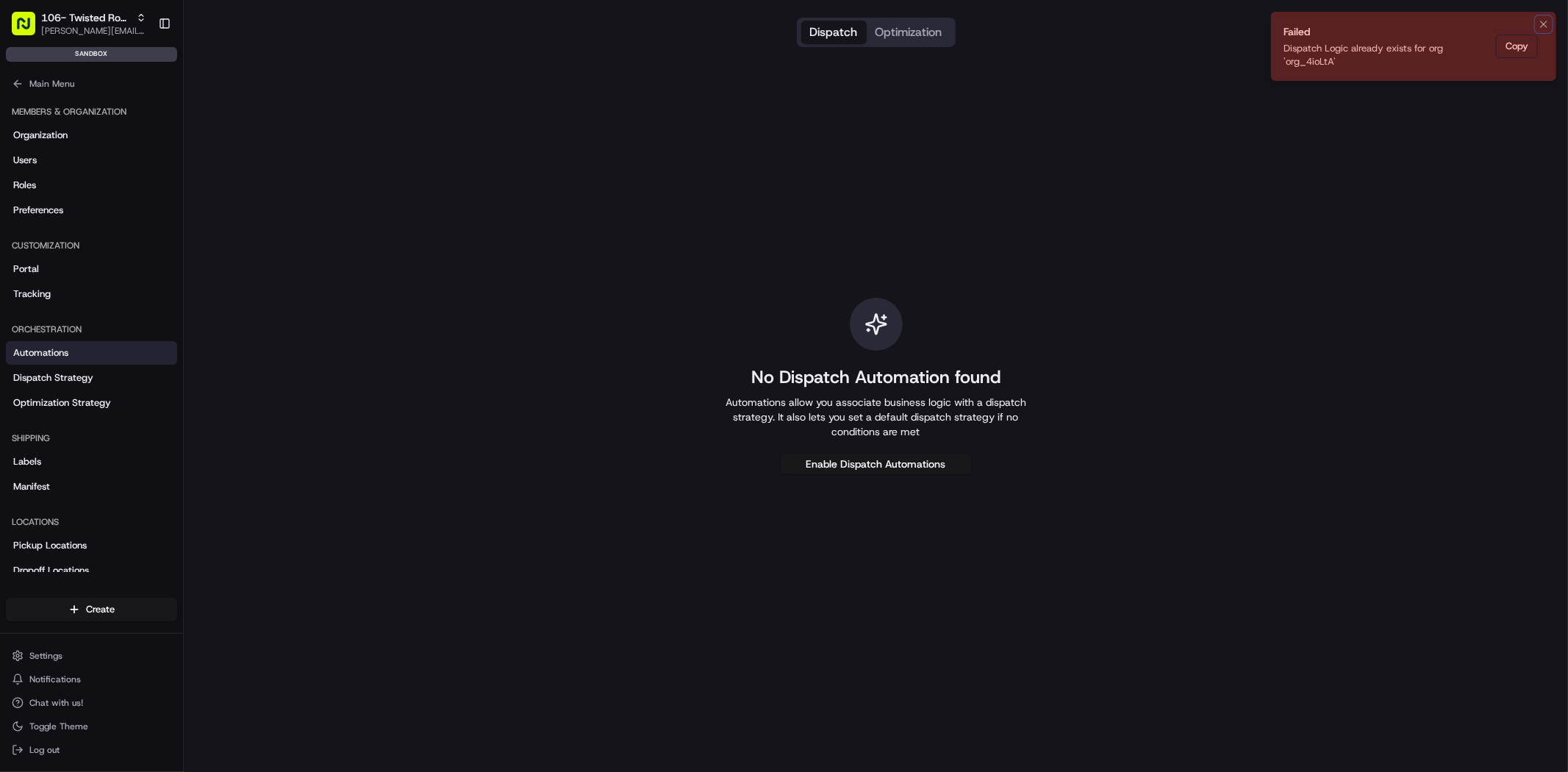
click at [1547, 21] on icon "Notifications (F8)" at bounding box center [1544, 24] width 12 height 12
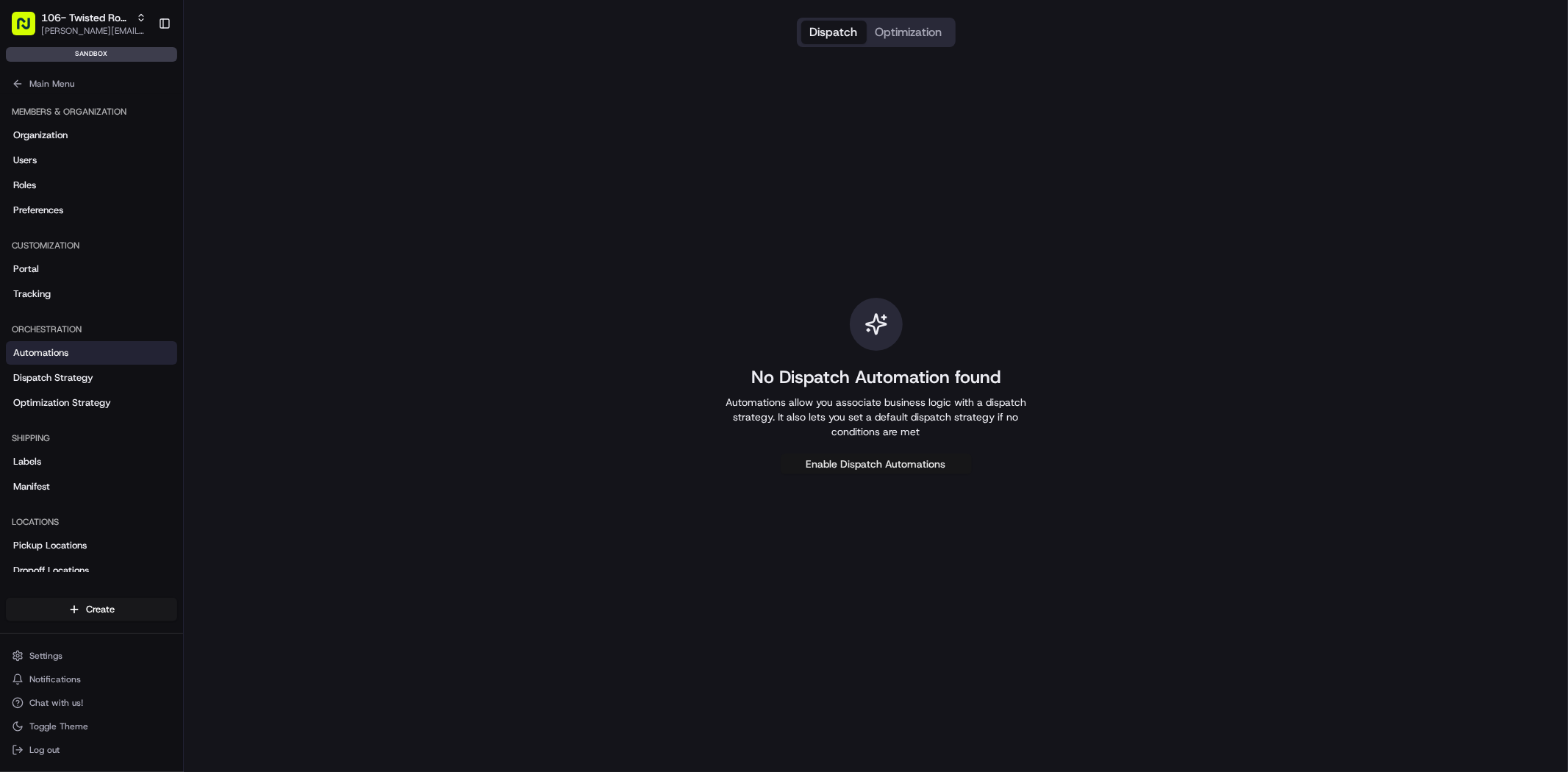
click at [860, 448] on div "No Dispatch Automation found Automations allow you associate business logic wit…" at bounding box center [876, 386] width 1384 height 772
click at [861, 459] on button "Enable Dispatch Automations" at bounding box center [876, 464] width 191 height 21
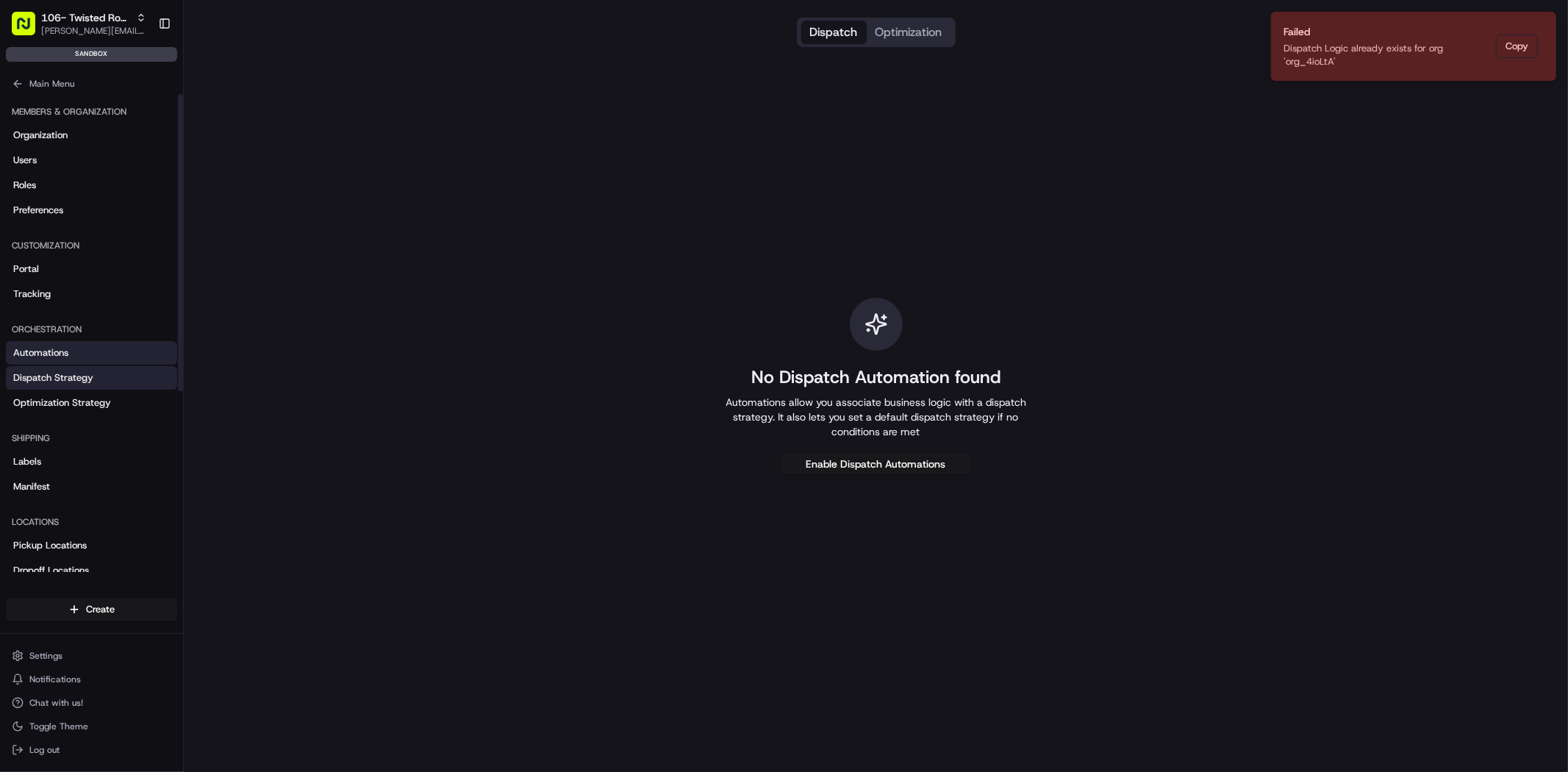
click at [94, 374] on link "Dispatch Strategy" at bounding box center [92, 377] width 172 height 23
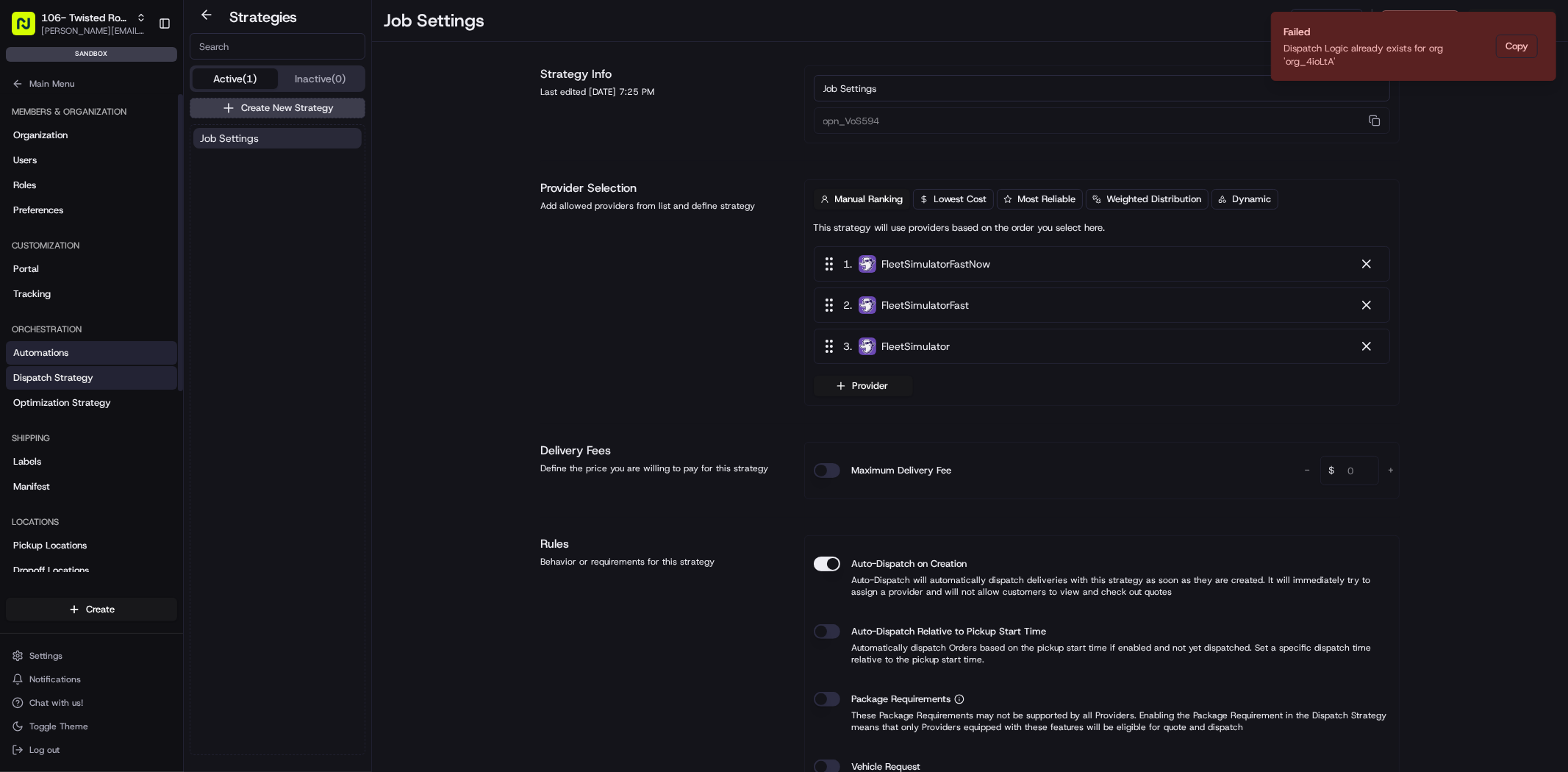
click at [115, 357] on link "Automations" at bounding box center [92, 353] width 172 height 23
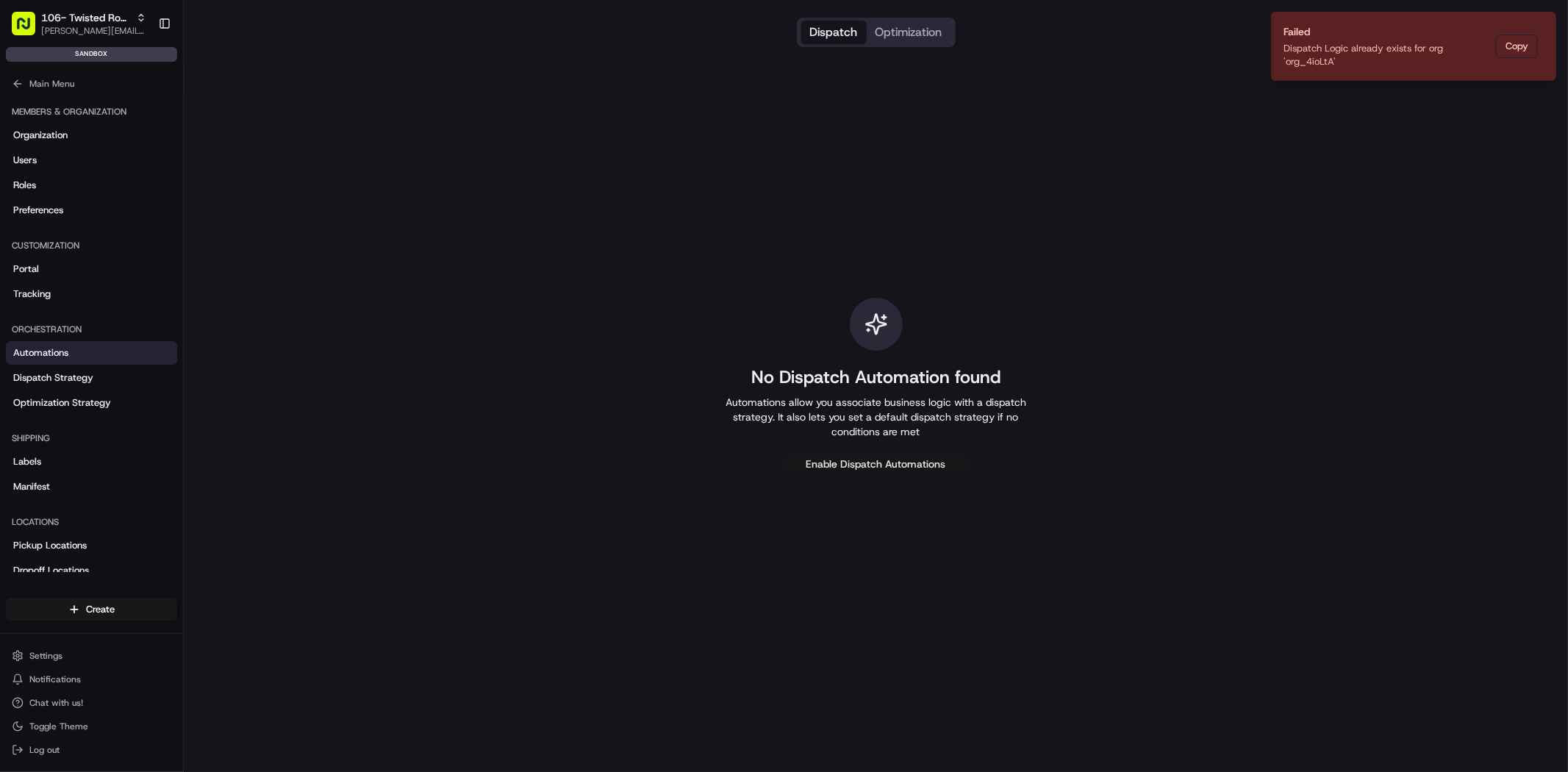
click at [838, 473] on button "Enable Dispatch Automations" at bounding box center [876, 464] width 191 height 21
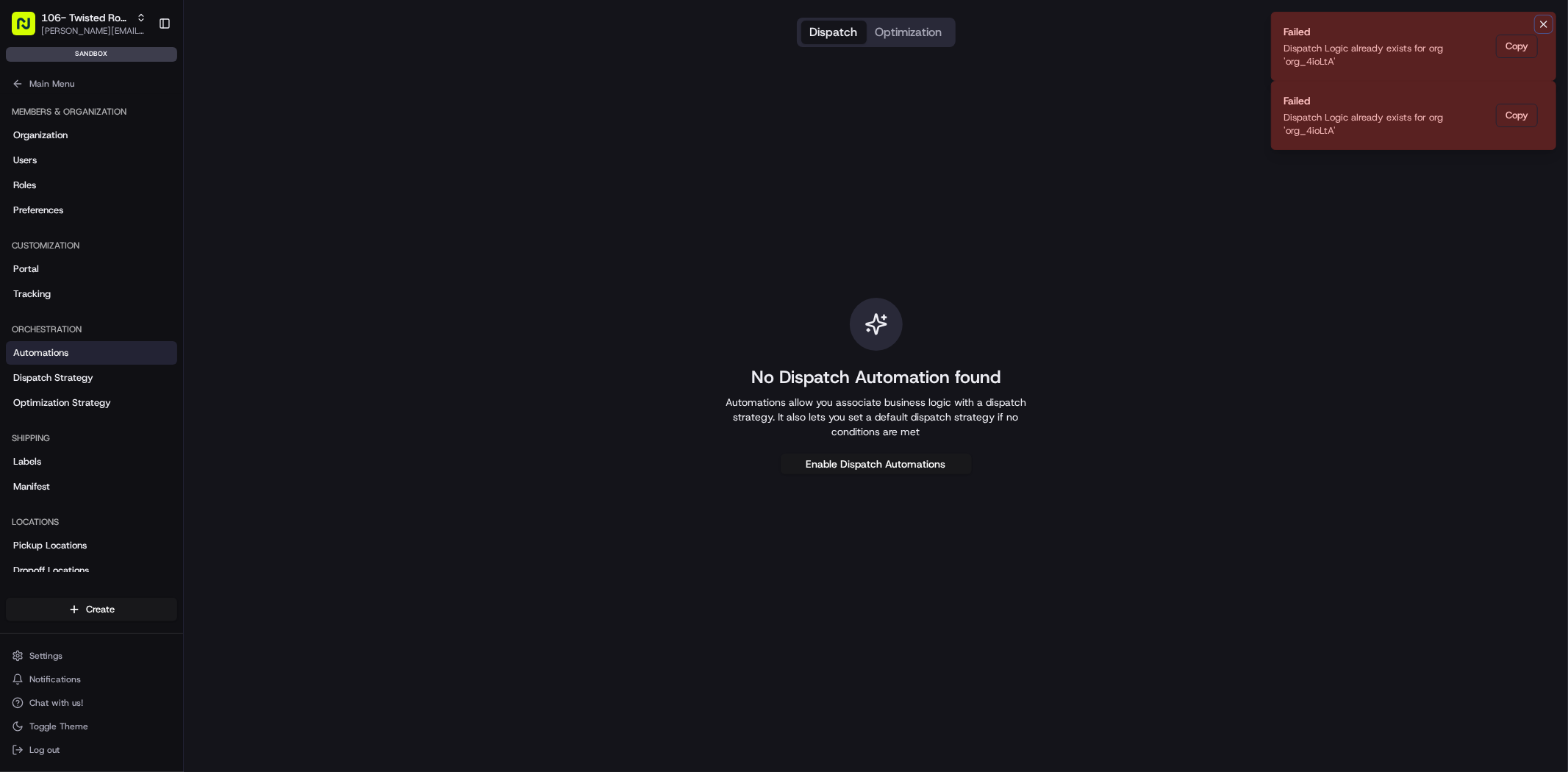
click at [1543, 24] on icon "Notifications (F8)" at bounding box center [1543, 24] width 6 height 6
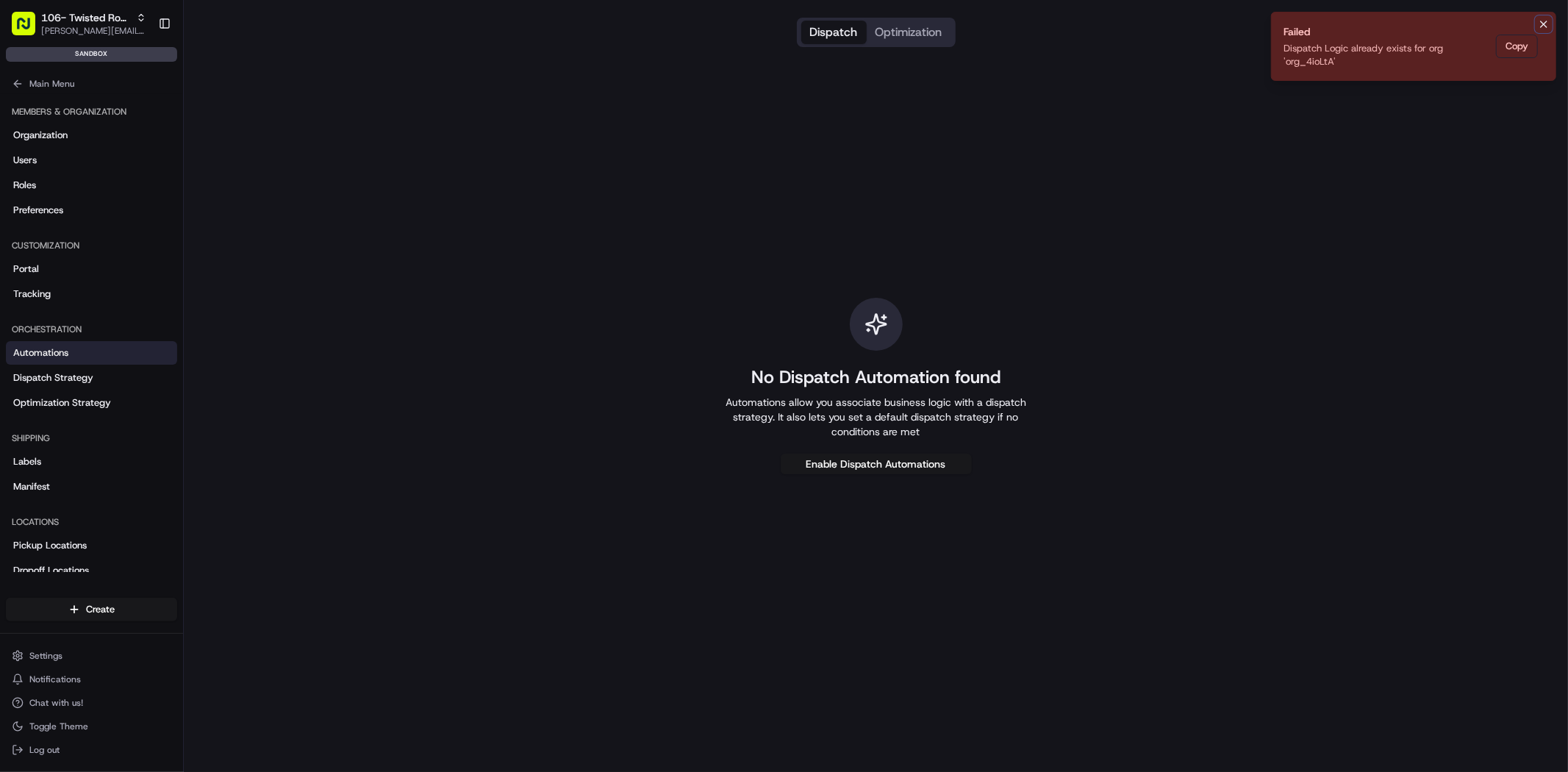
click at [1549, 23] on button "Notifications (F8)" at bounding box center [1543, 24] width 18 height 18
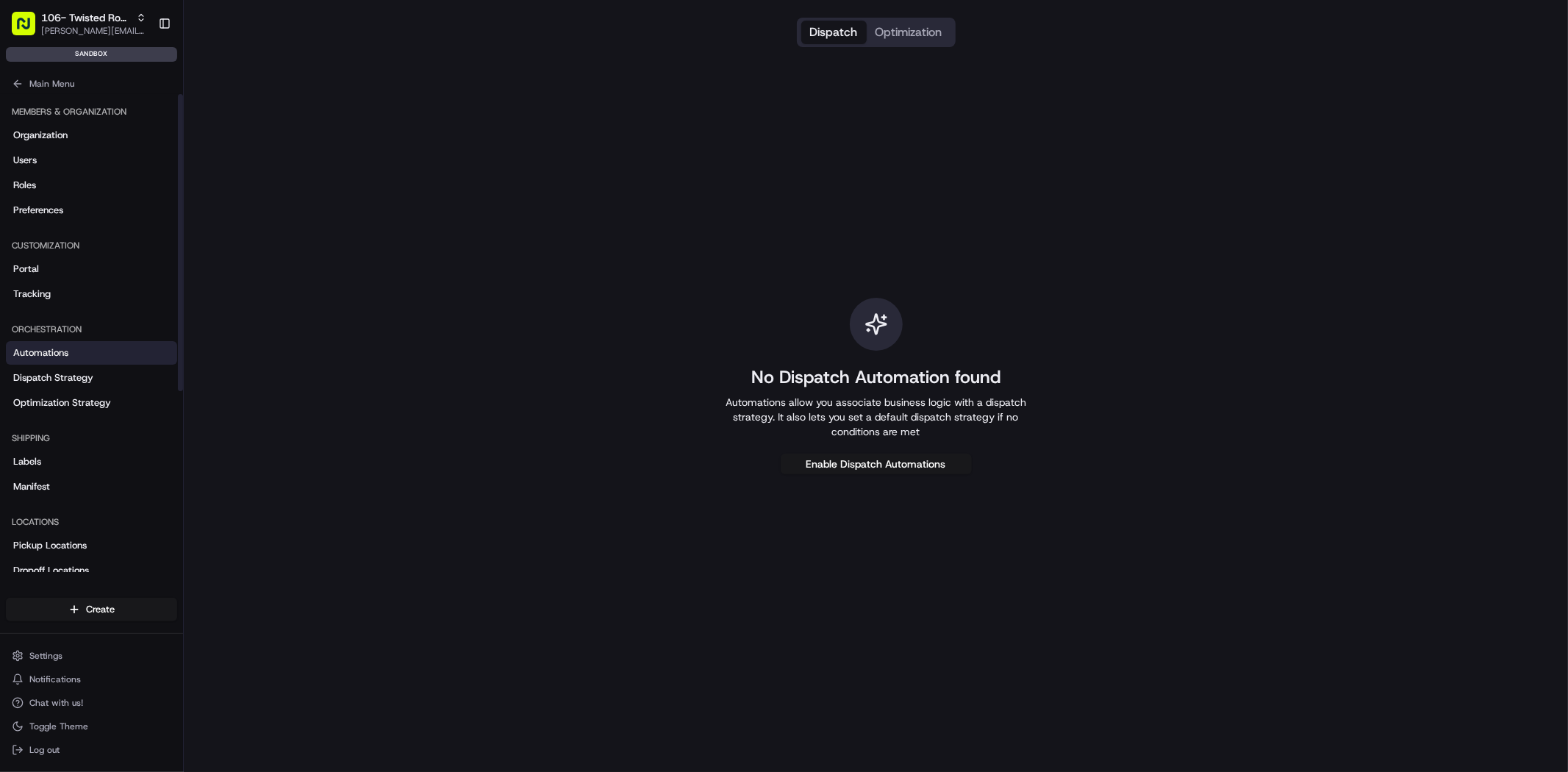
click at [67, 360] on link "Automations" at bounding box center [92, 353] width 172 height 23
click at [59, 376] on span "Dispatch Strategy" at bounding box center [52, 377] width 80 height 13
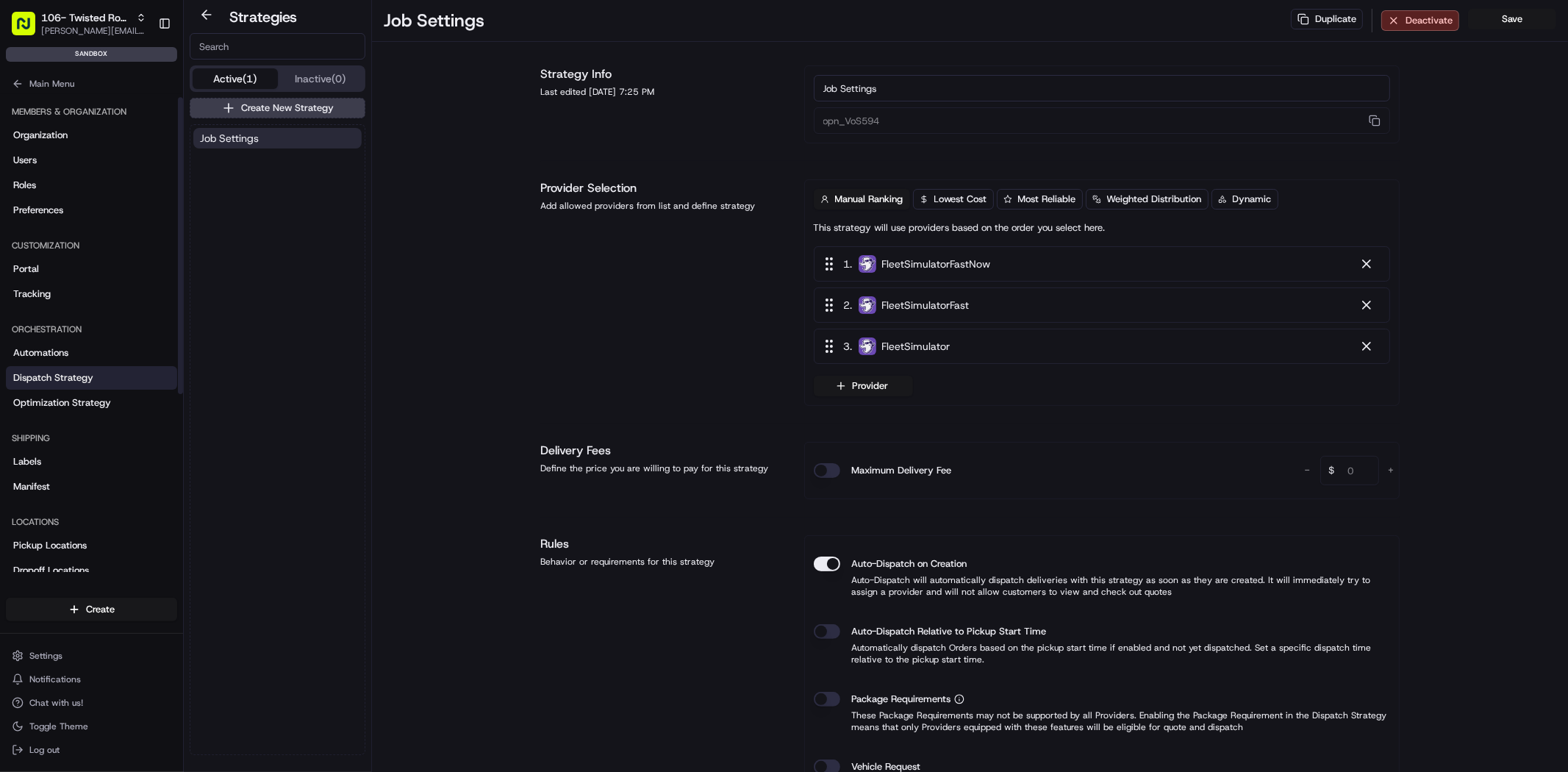
scroll to position [4, 0]
click at [64, 353] on span "Automations" at bounding box center [40, 347] width 55 height 13
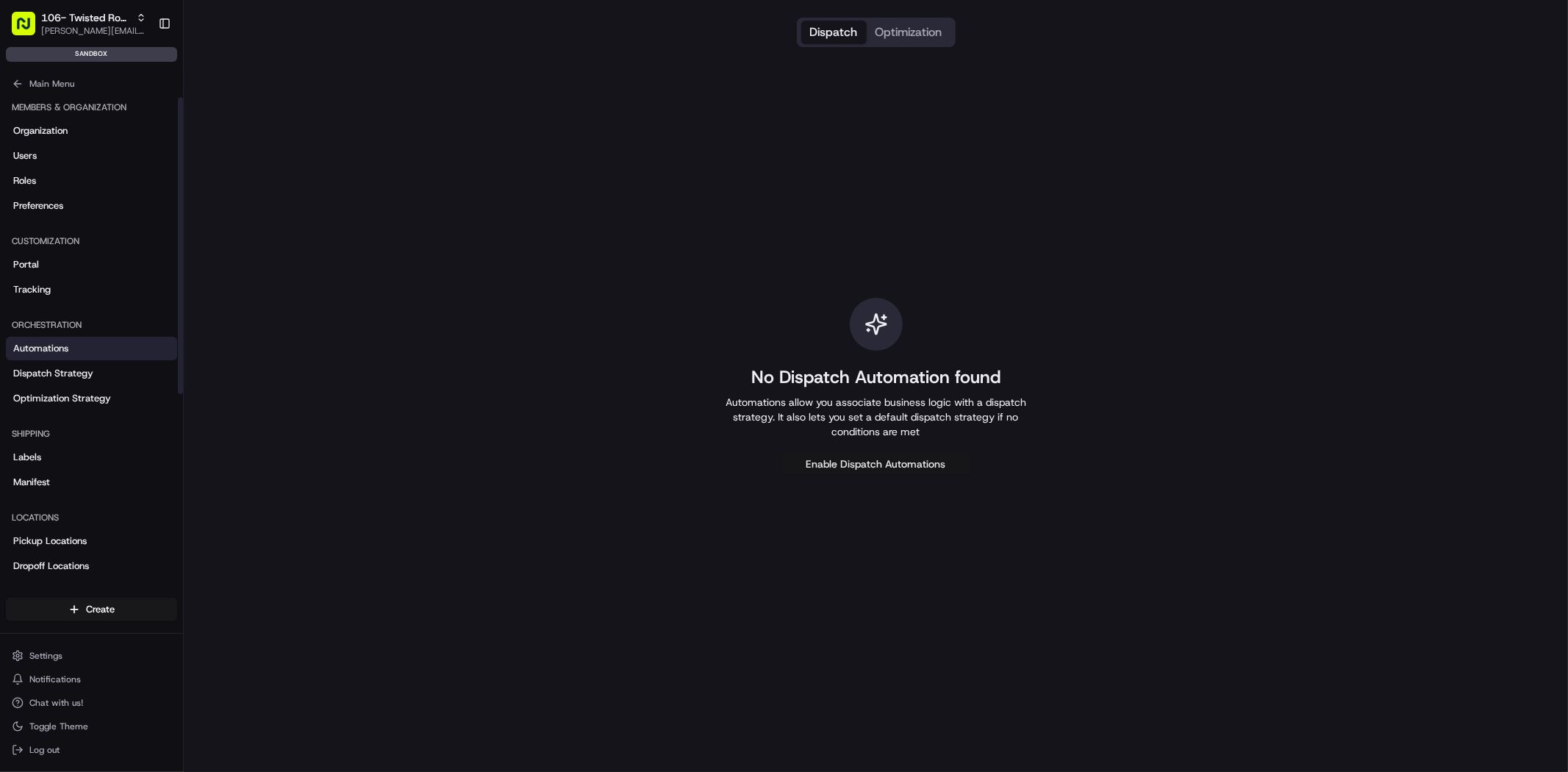
click at [865, 473] on button "Enable Dispatch Automations" at bounding box center [876, 464] width 191 height 21
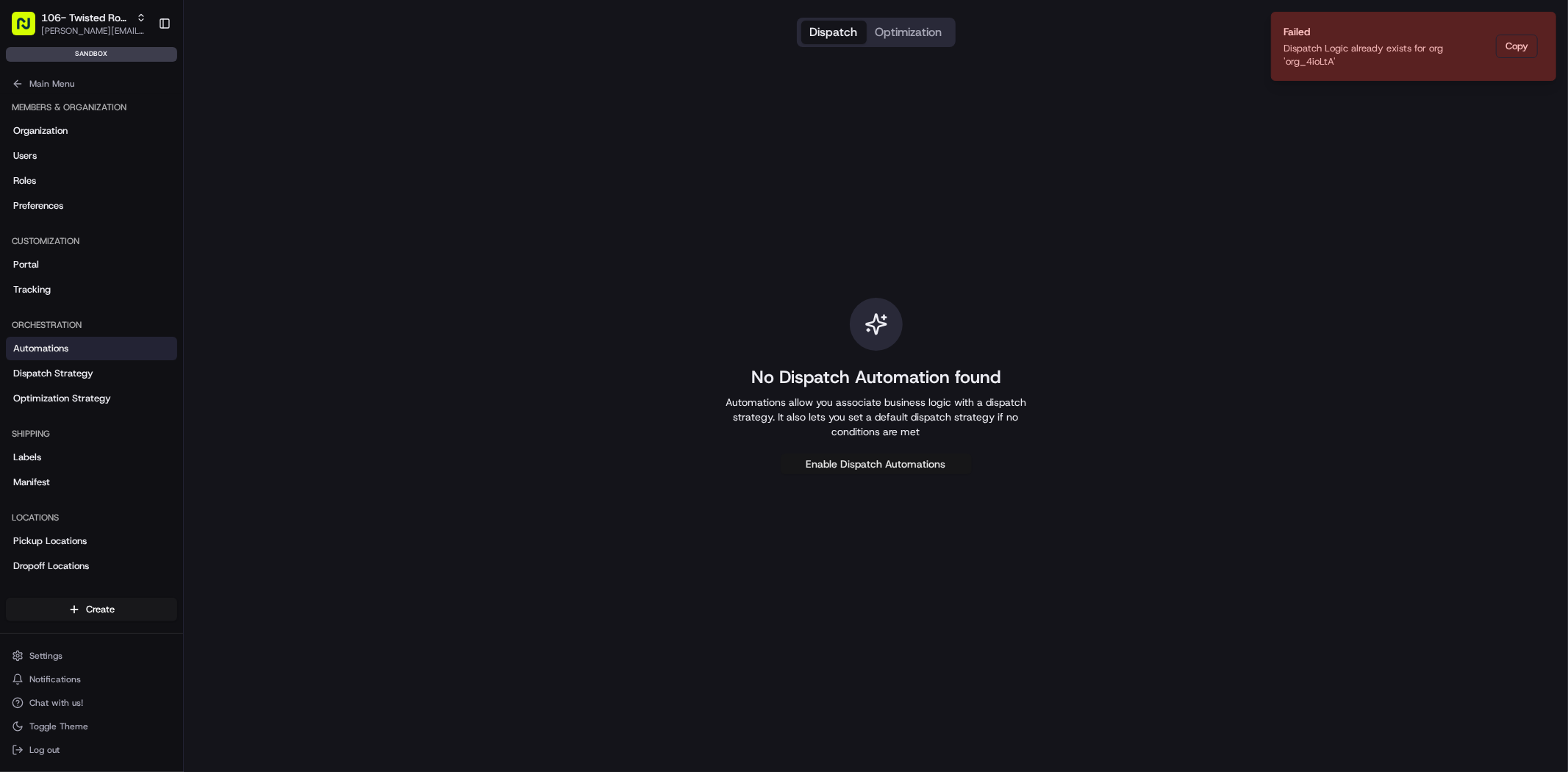
click at [871, 460] on button "Enable Dispatch Automations" at bounding box center [876, 464] width 191 height 21
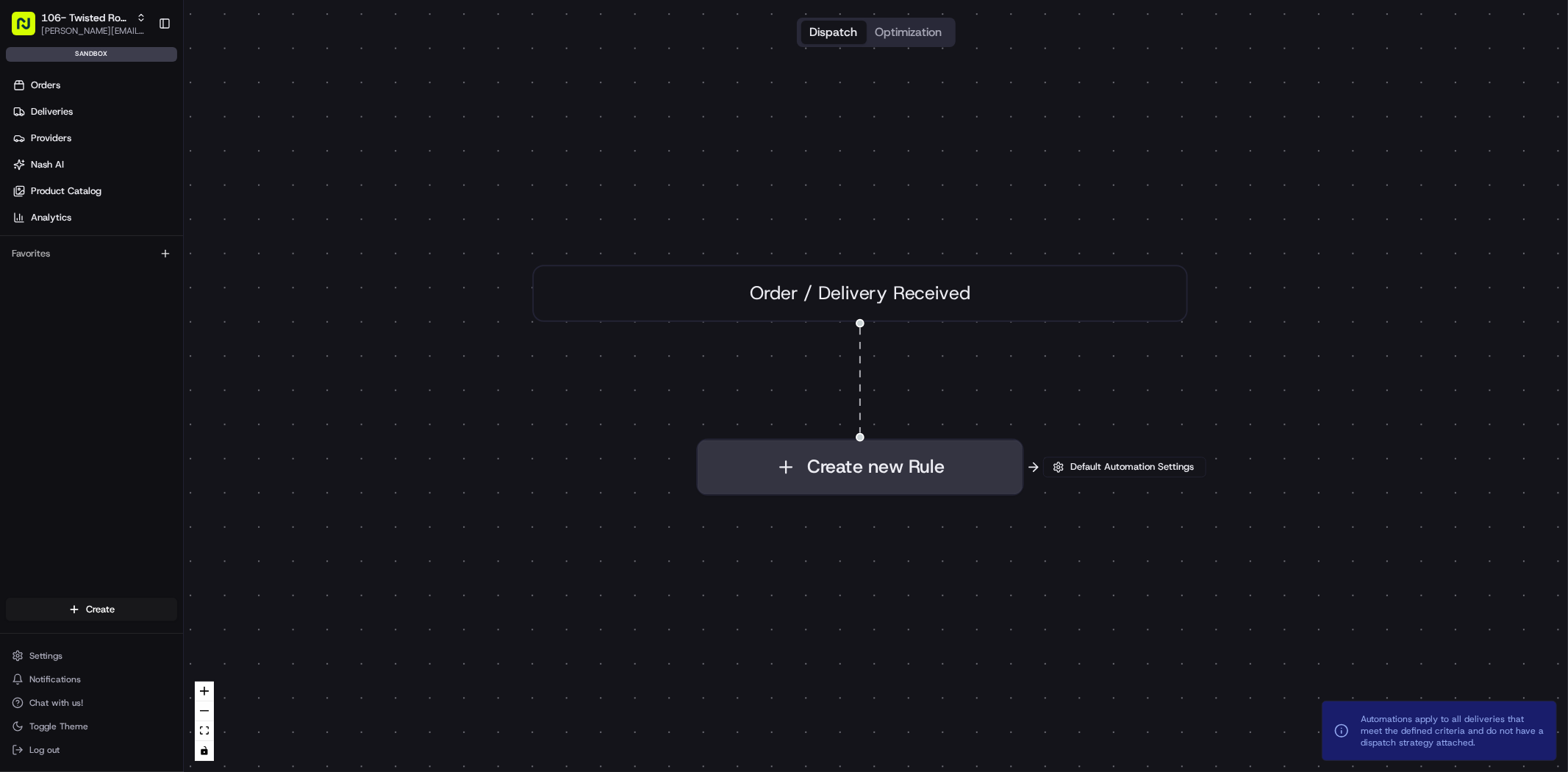
click at [896, 481] on button "Create new Rule" at bounding box center [859, 467] width 325 height 54
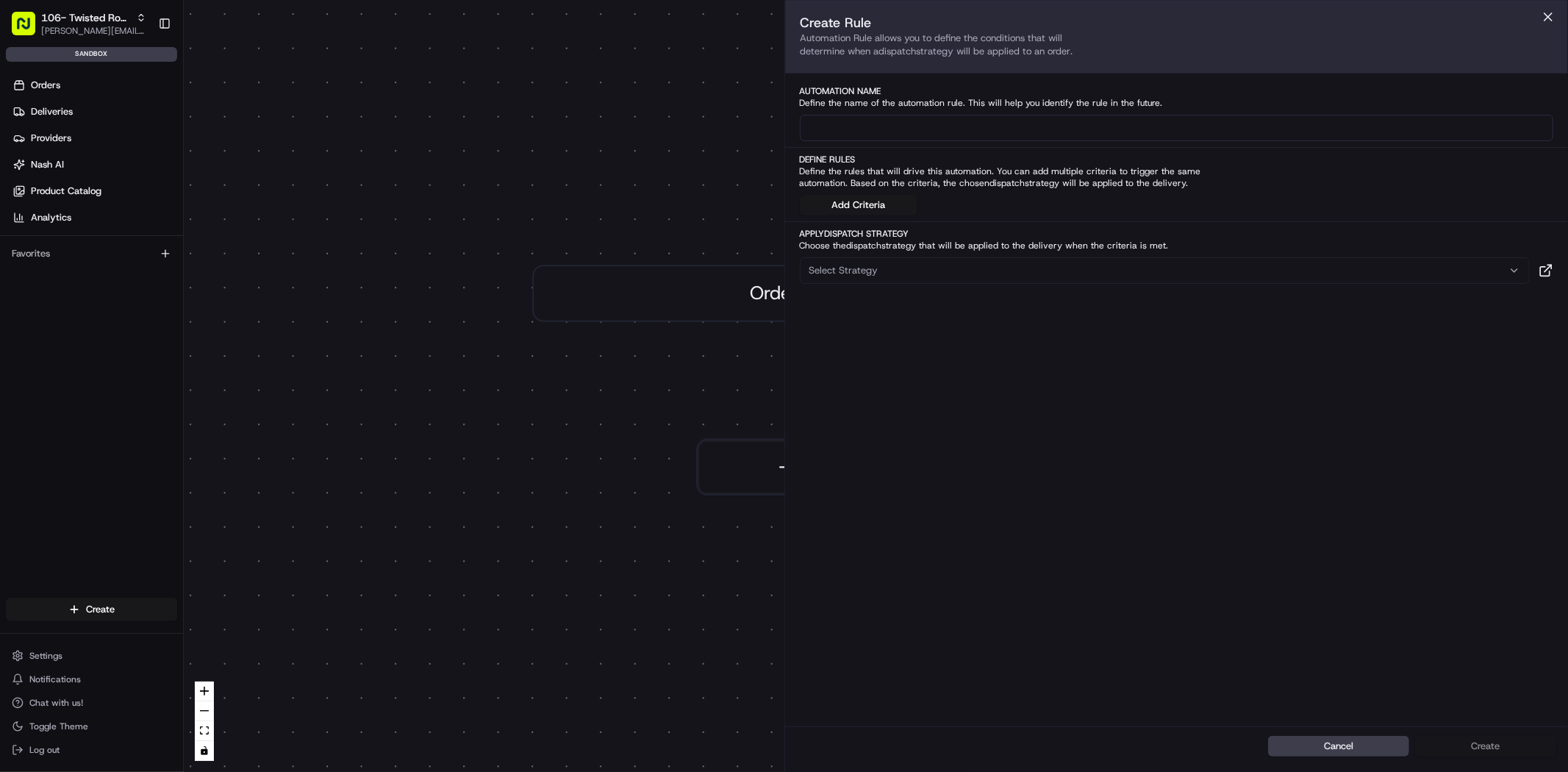
drag, startPoint x: 825, startPoint y: 124, endPoint x: 829, endPoint y: 135, distance: 11.7
click at [824, 124] on input at bounding box center [1176, 128] width 754 height 27
click at [859, 196] on button "Add Criteria" at bounding box center [858, 205] width 118 height 21
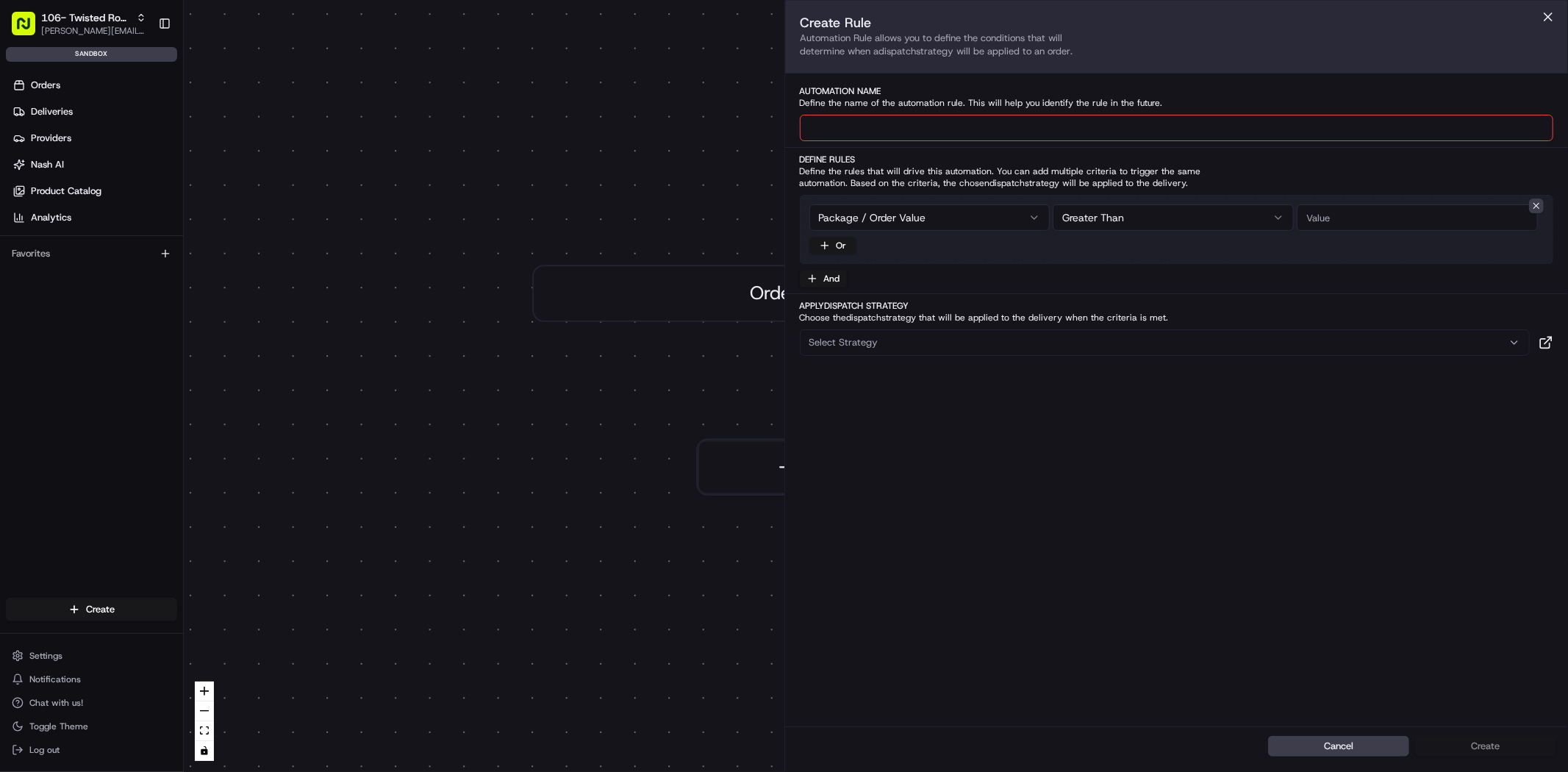
click at [1324, 202] on div "Package / Order Value Greater Than Or" at bounding box center [1176, 229] width 754 height 69
click at [1324, 208] on input "number" at bounding box center [1417, 217] width 241 height 27
type input "0"
click at [1088, 136] on input at bounding box center [1176, 128] width 754 height 27
type input "test"
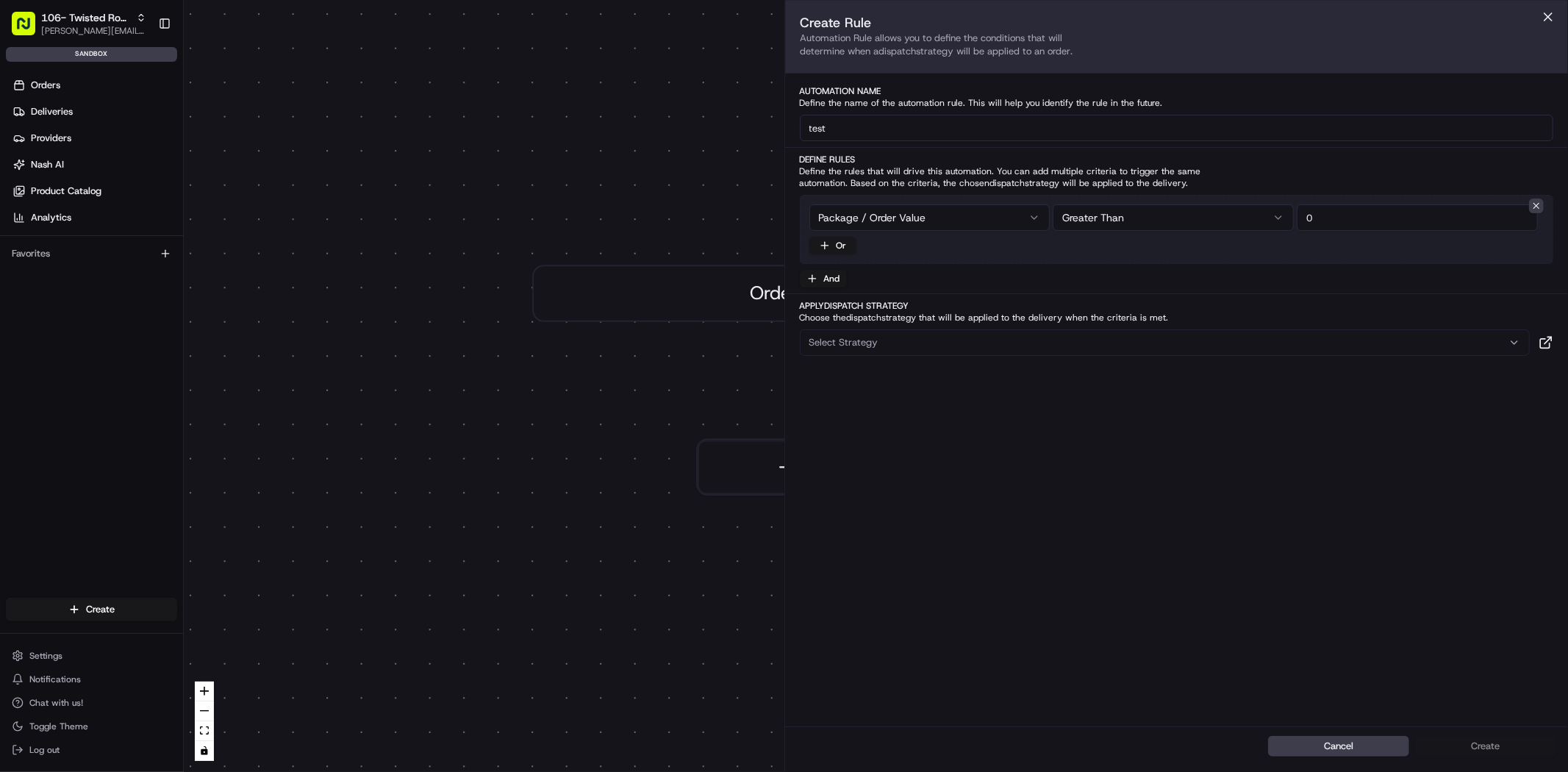
click at [912, 344] on div "Select Strategy" at bounding box center [1165, 342] width 723 height 13
drag, startPoint x: 916, startPoint y: 401, endPoint x: 947, endPoint y: 416, distance: 34.4
click at [916, 401] on span "Job Settings" at bounding box center [914, 401] width 181 height 13
click at [1489, 742] on span "Automations apply to all deliveries that meet the defined criteria and do not h…" at bounding box center [1452, 730] width 184 height 35
click at [1497, 741] on button "Create" at bounding box center [1486, 746] width 142 height 21
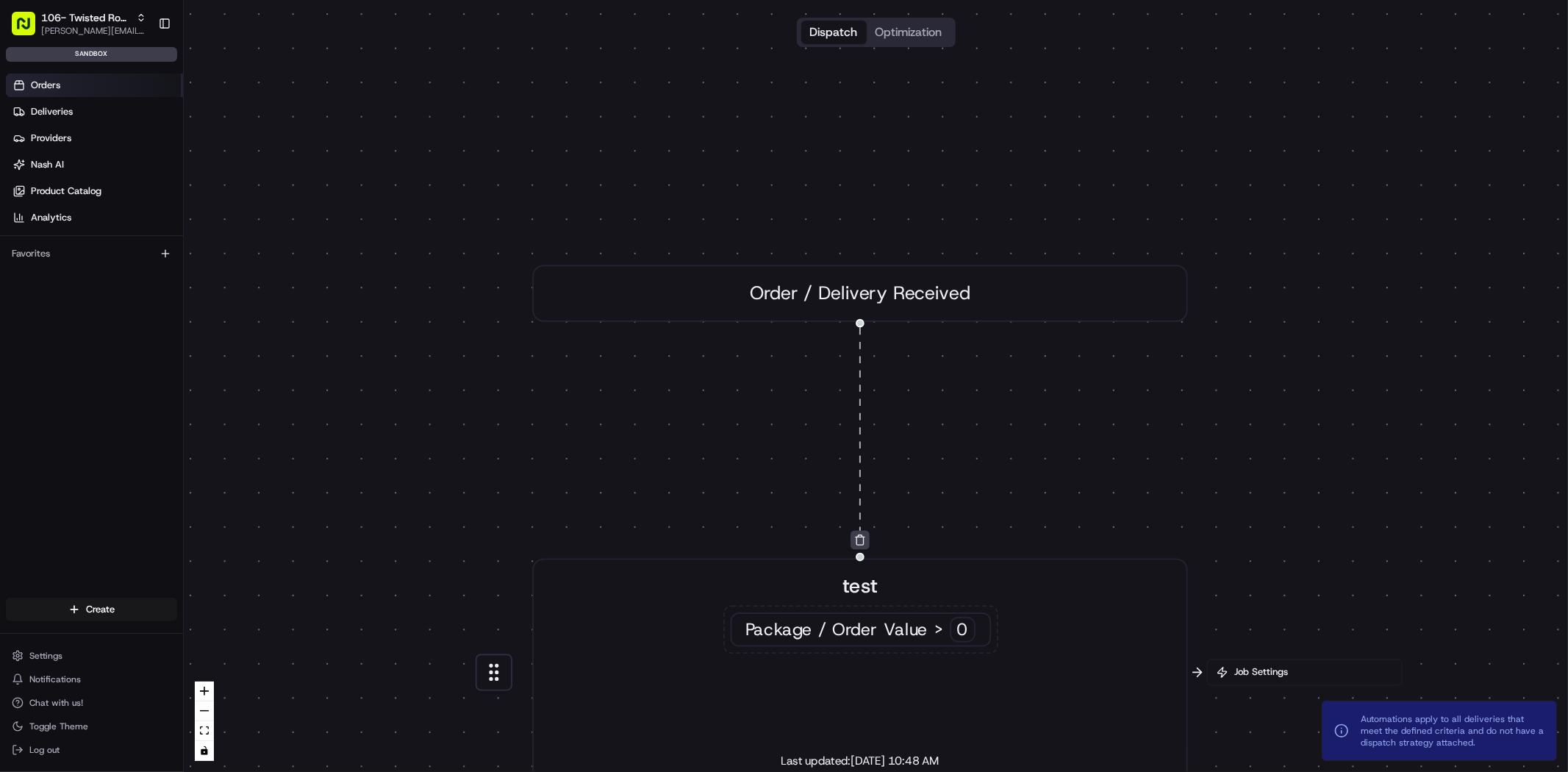
click at [54, 80] on span "Orders" at bounding box center [45, 85] width 29 height 13
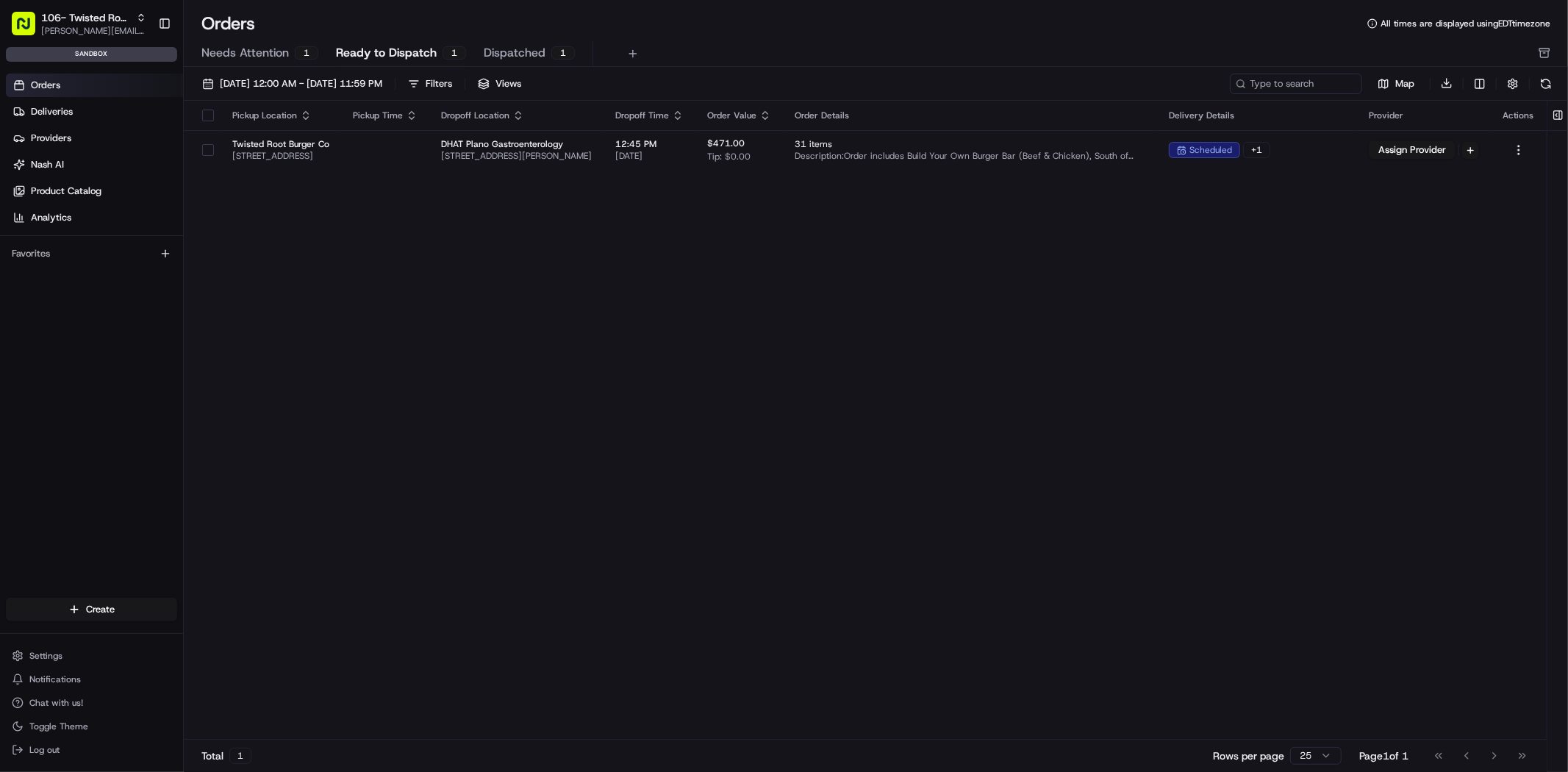
click at [493, 55] on span "Dispatched" at bounding box center [515, 52] width 62 height 18
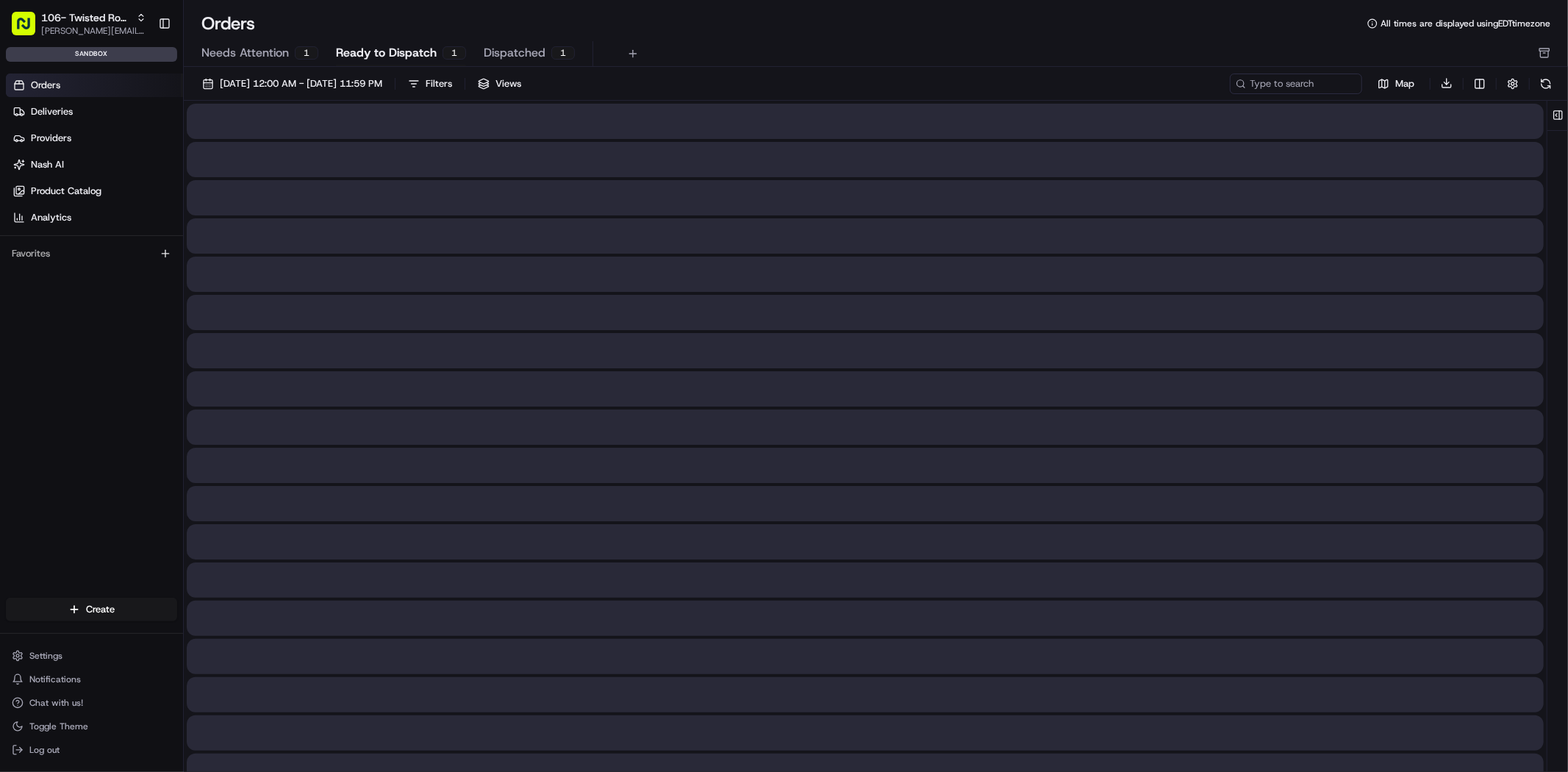
click at [424, 57] on span "Ready to Dispatch" at bounding box center [386, 52] width 100 height 18
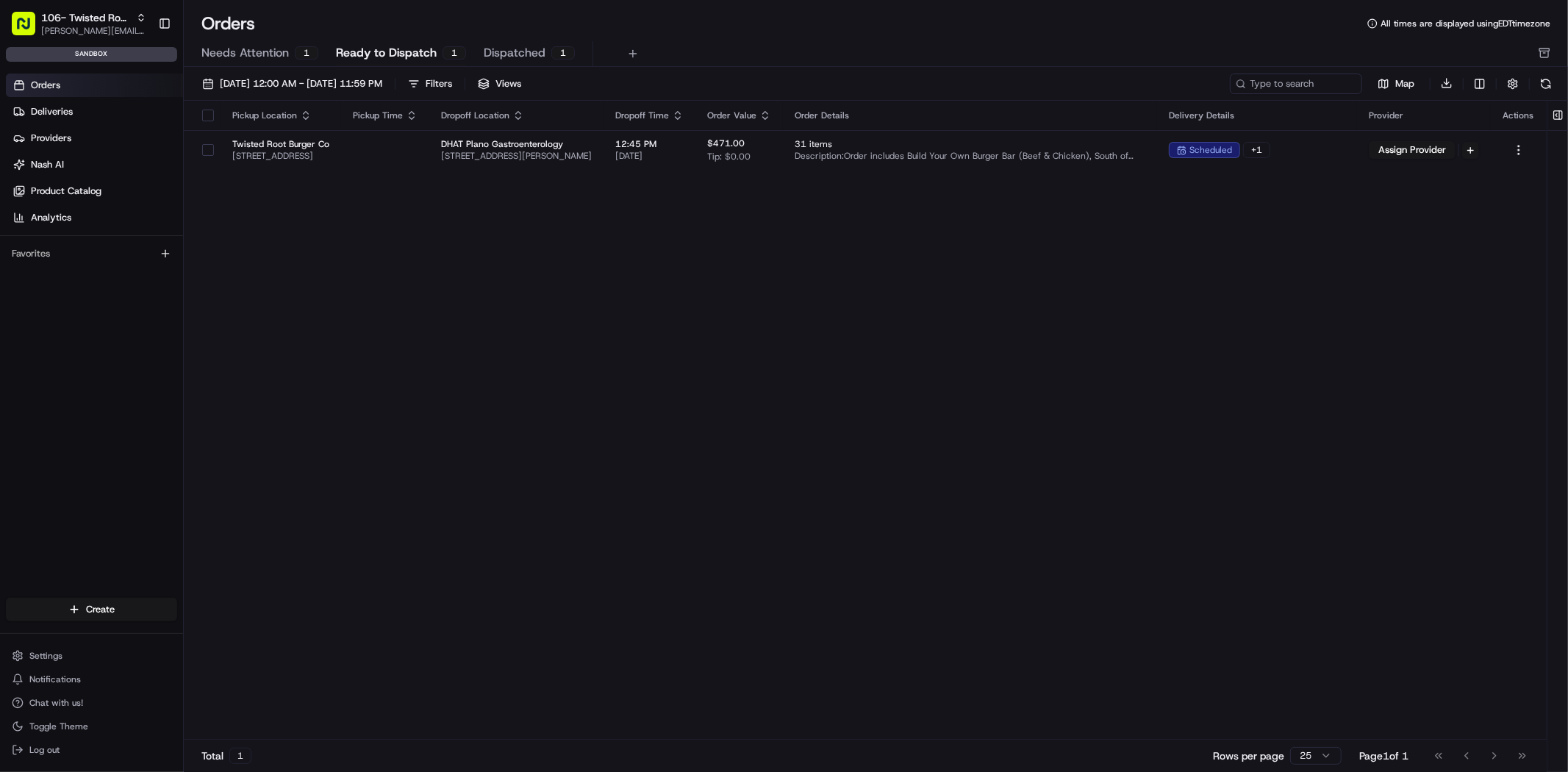
click at [280, 48] on span "Needs Attention" at bounding box center [245, 52] width 87 height 18
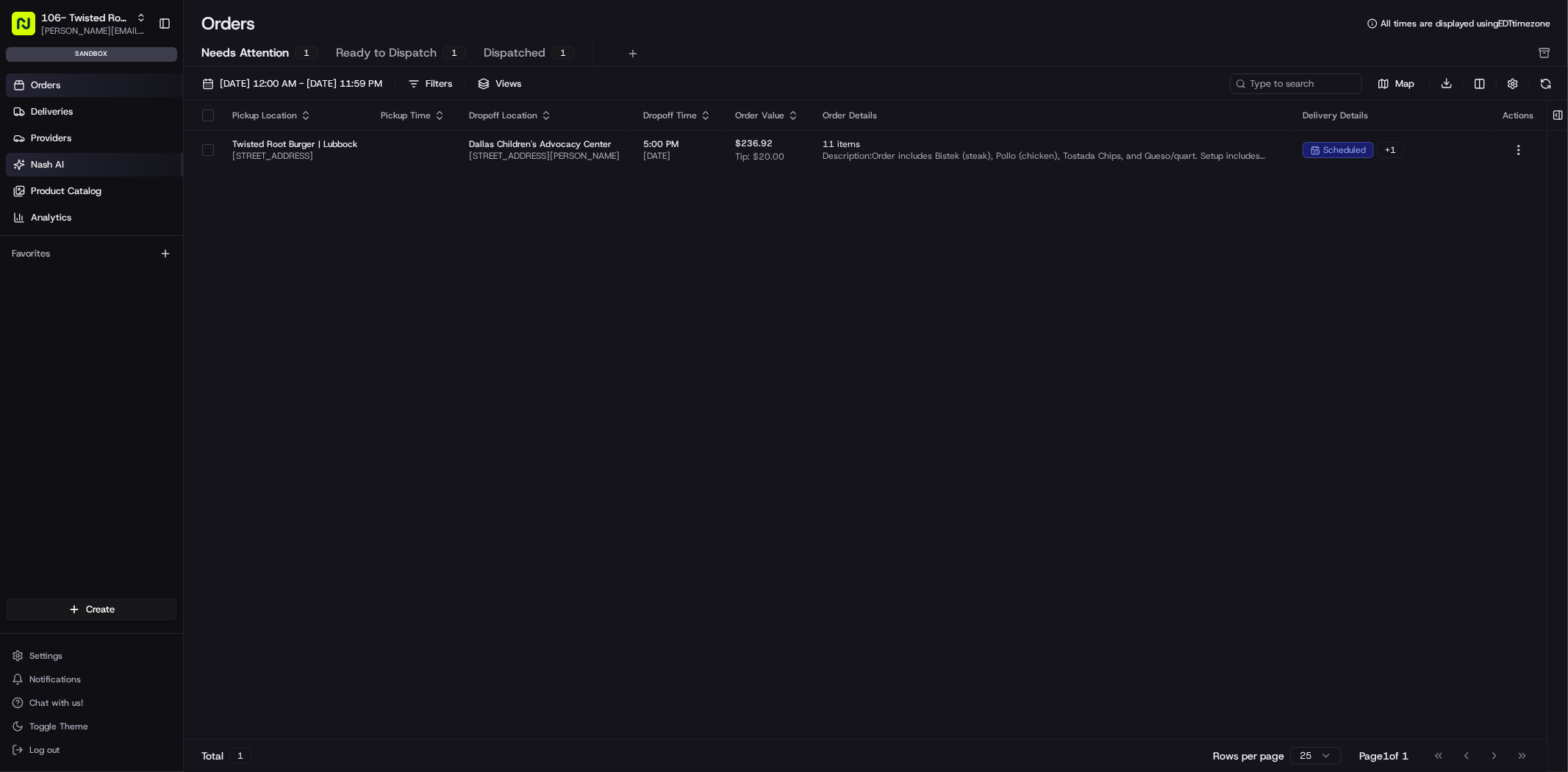
click at [112, 165] on link "Nash AI" at bounding box center [94, 164] width 178 height 23
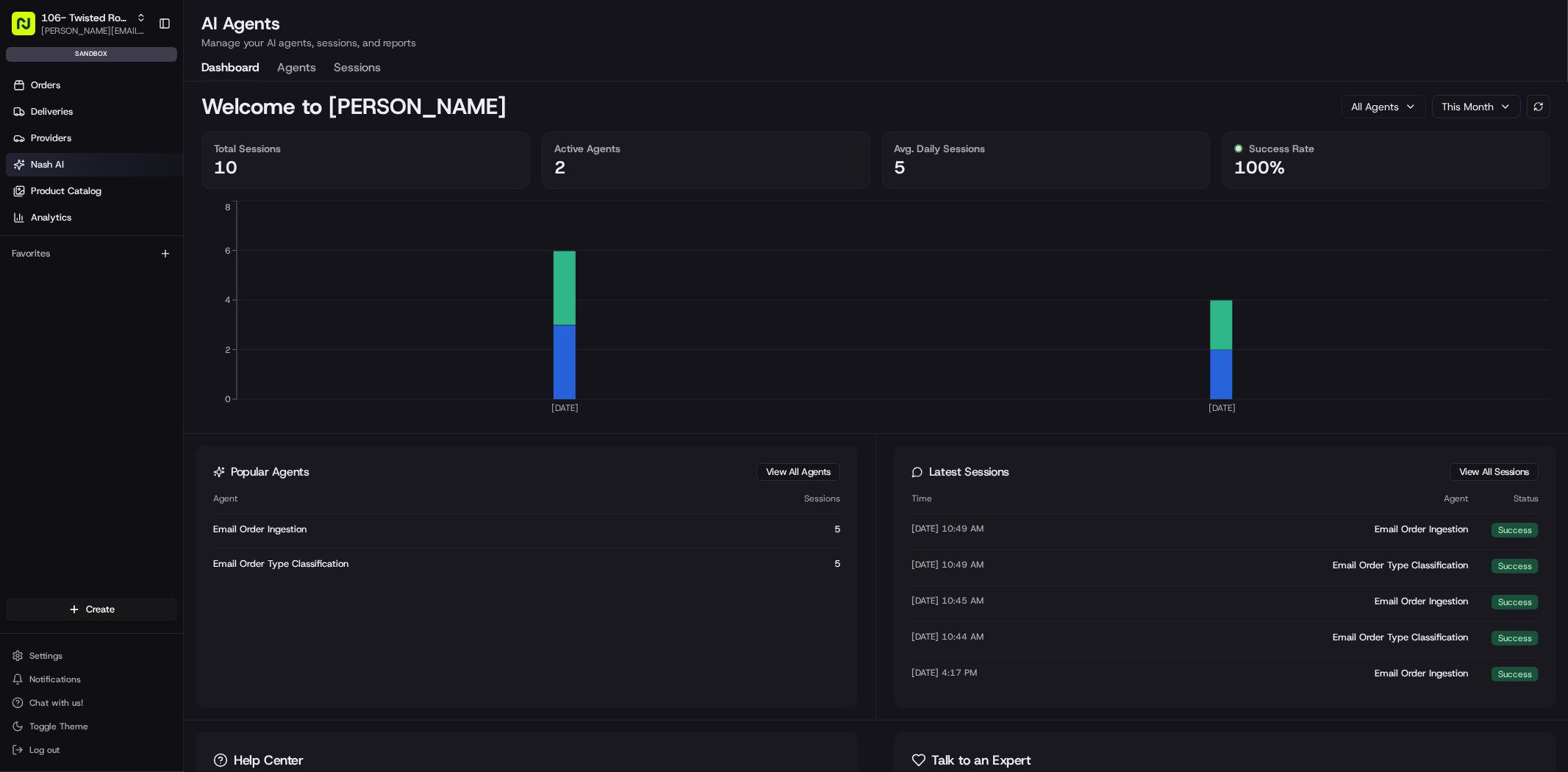
click at [73, 77] on link "Orders" at bounding box center [94, 85] width 178 height 23
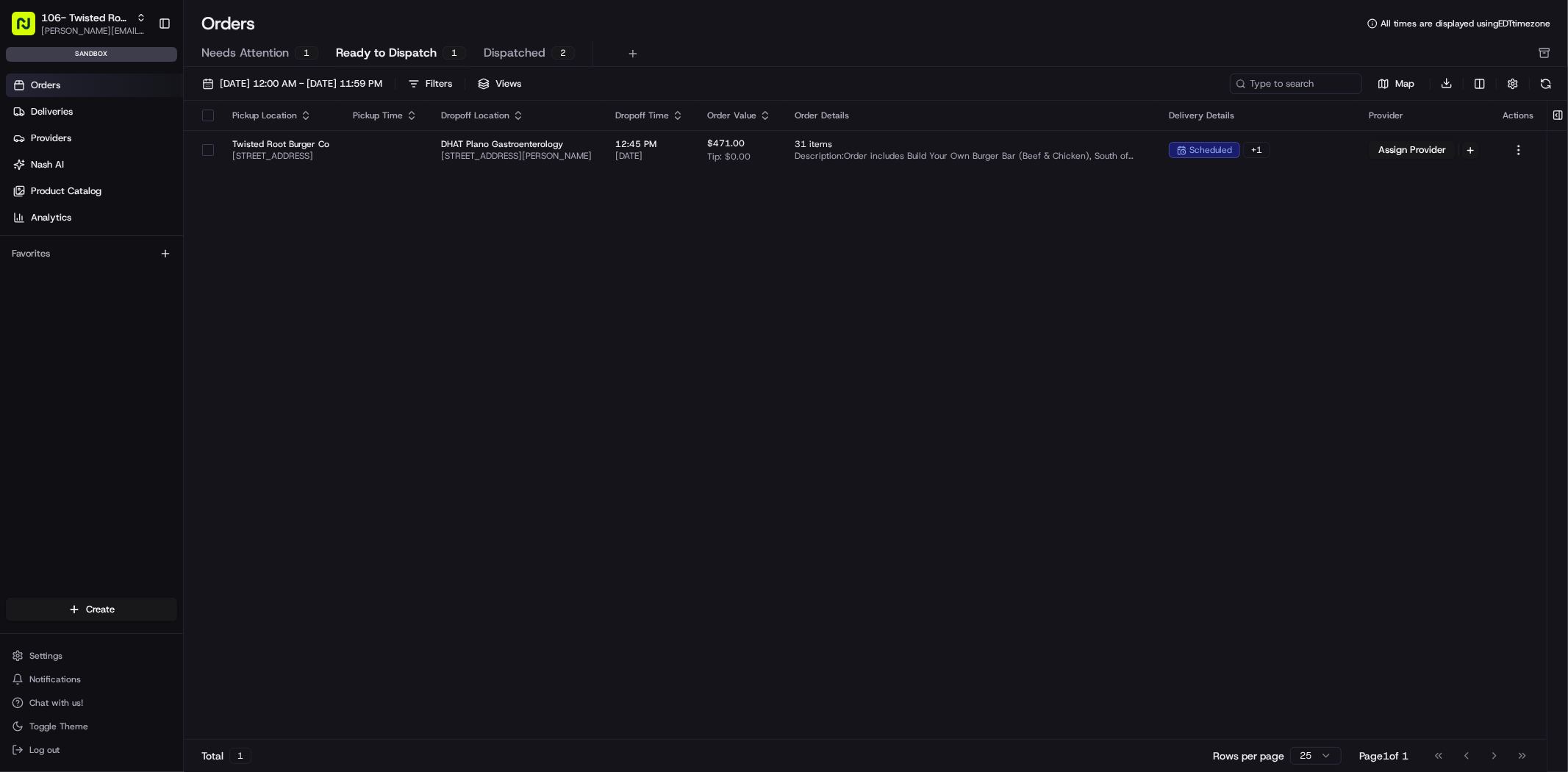
click at [425, 45] on span "Ready to Dispatch" at bounding box center [386, 52] width 100 height 18
click at [511, 49] on span "Dispatched" at bounding box center [515, 52] width 62 height 18
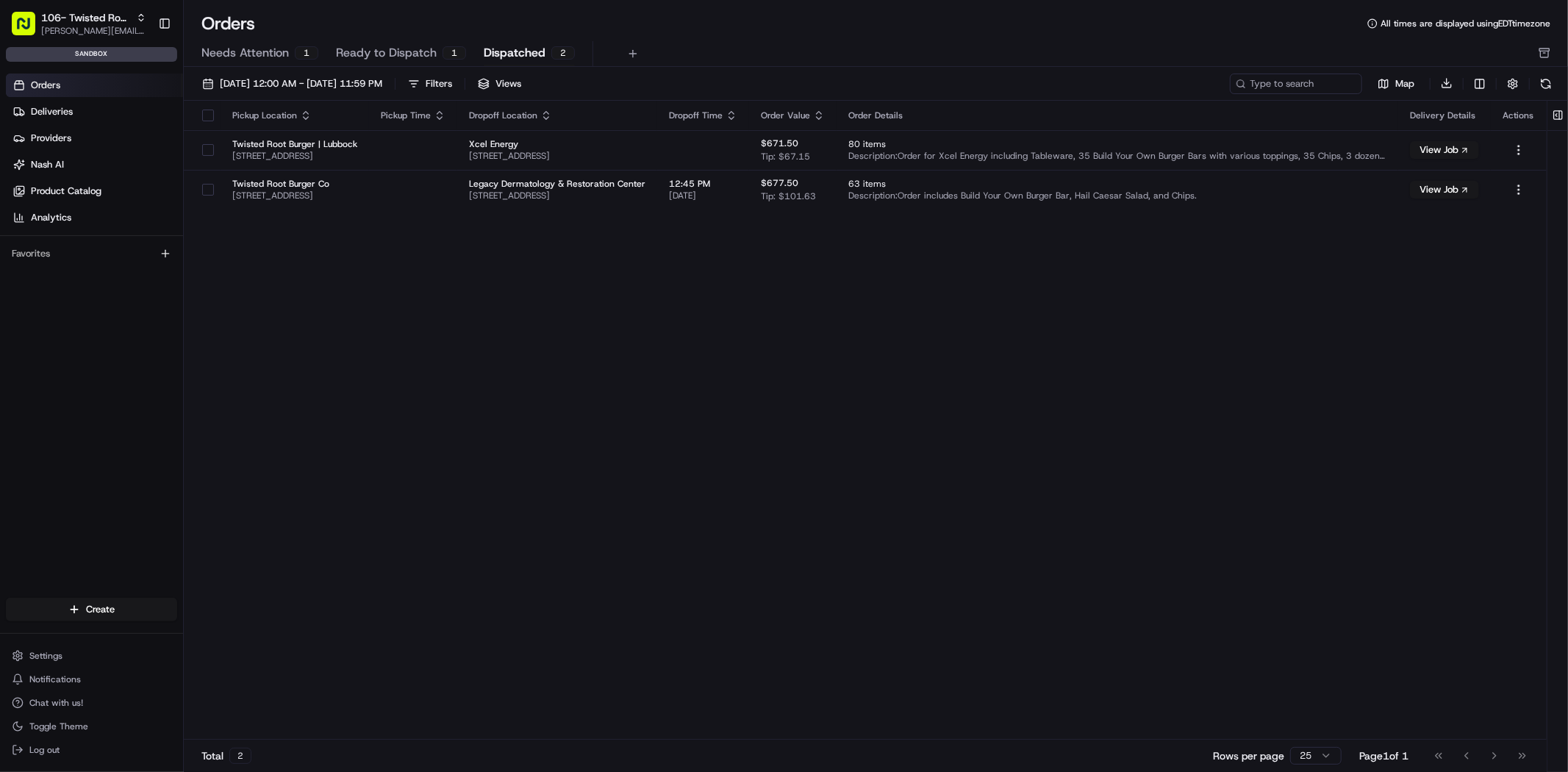
click at [280, 400] on div "Pickup Location Pickup Time Dropoff Location Dropoff Time Order Value Order Det…" at bounding box center [865, 419] width 1363 height 639
